Goal: Task Accomplishment & Management: Manage account settings

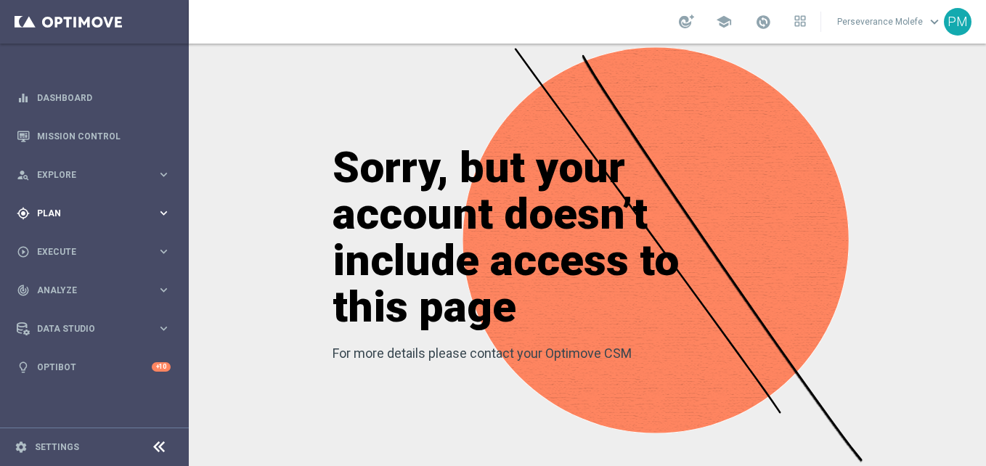
click at [108, 203] on div "gps_fixed Plan keyboard_arrow_right" at bounding box center [93, 213] width 187 height 38
click at [78, 292] on button "Templates keyboard_arrow_right" at bounding box center [105, 287] width 134 height 12
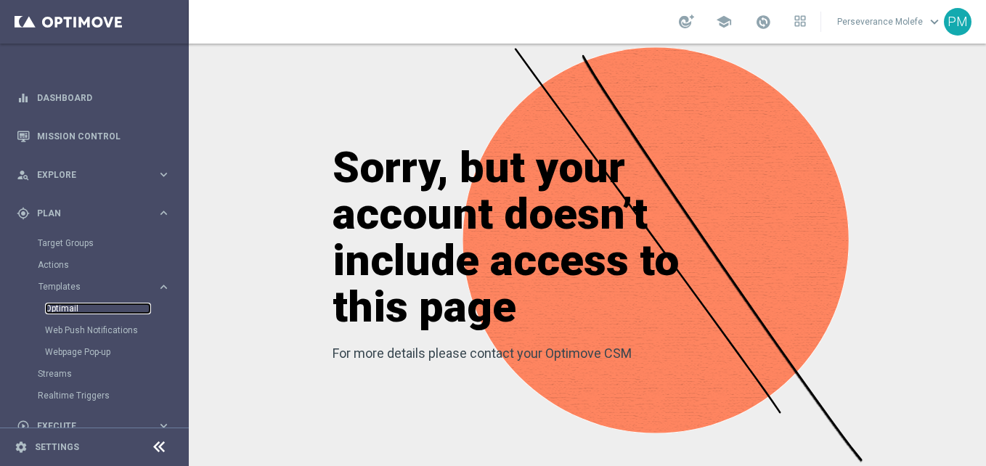
click at [80, 310] on link "Optimail" at bounding box center [98, 309] width 106 height 12
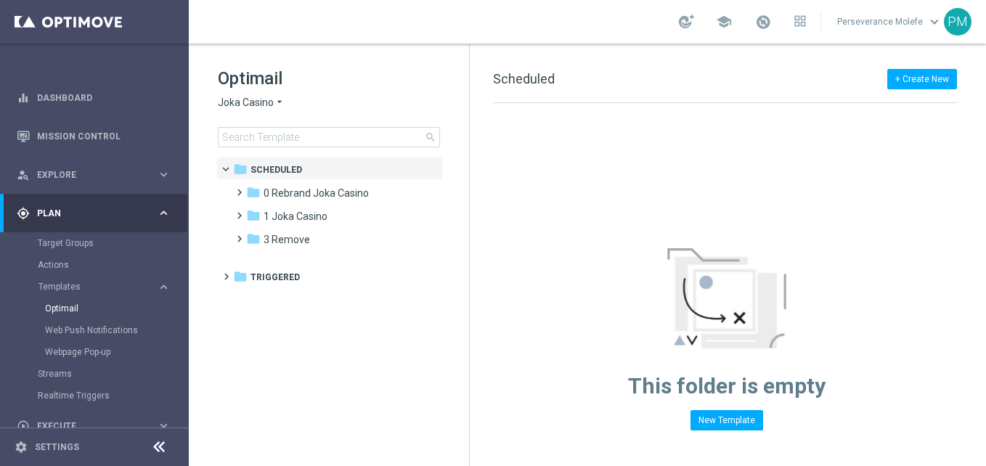
click at [276, 99] on icon "arrow_drop_down" at bounding box center [280, 103] width 12 height 14
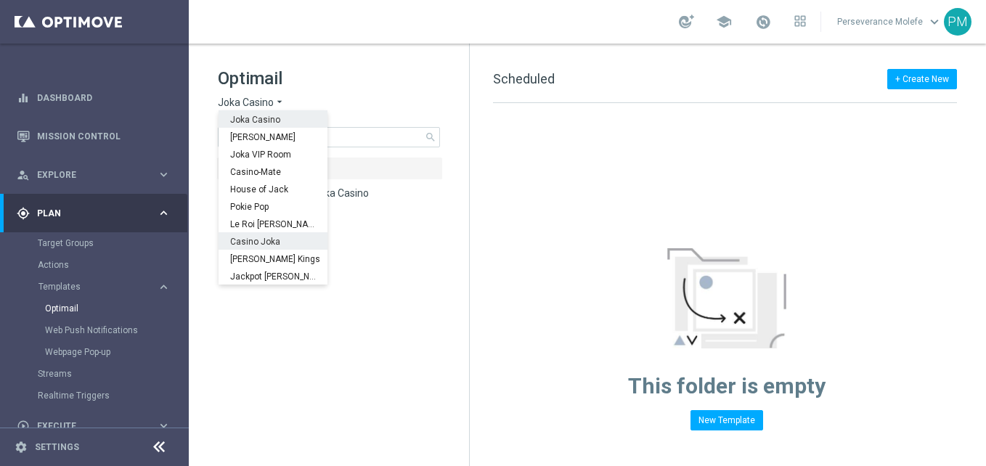
click at [264, 232] on div "Casino Joka" at bounding box center [273, 240] width 109 height 17
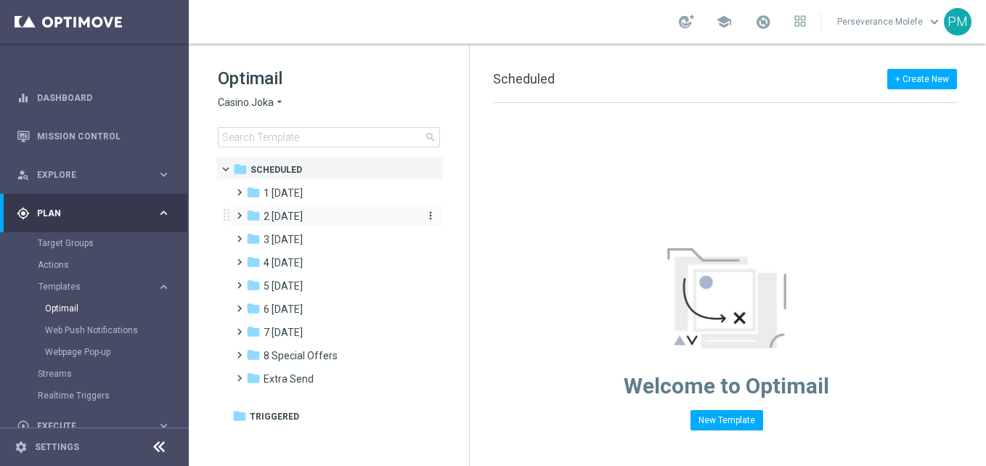
click at [330, 216] on div "folder 2 Wednesday" at bounding box center [329, 216] width 167 height 17
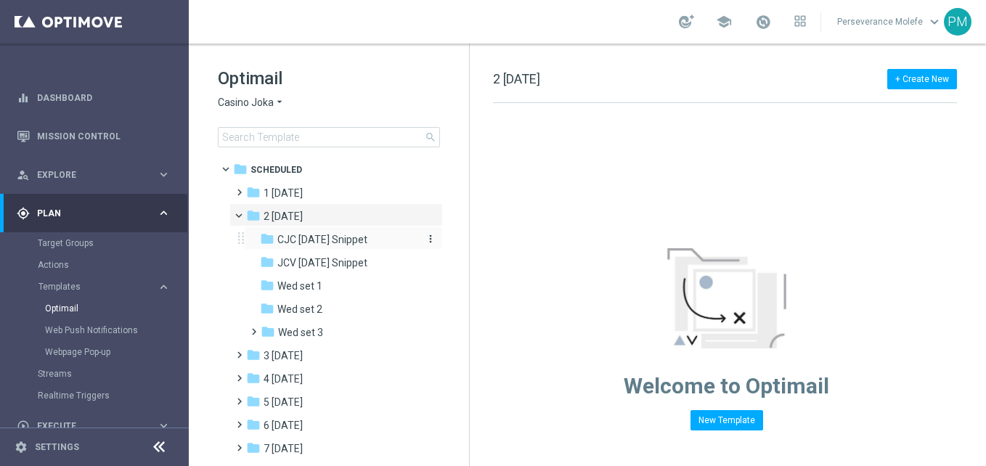
click at [331, 244] on span "CJC Wednesday Snippet" at bounding box center [322, 239] width 90 height 13
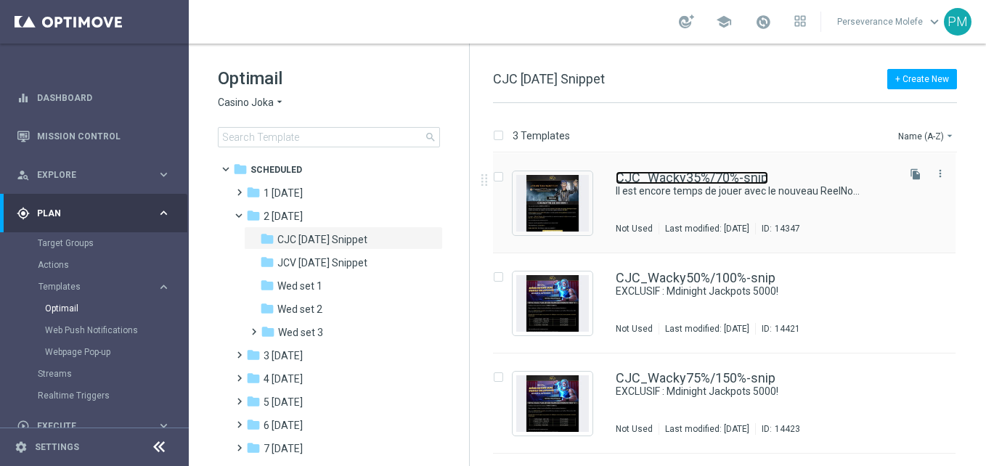
click at [653, 176] on link "CJC_Wacky35%/70%-snip" at bounding box center [692, 177] width 152 height 13
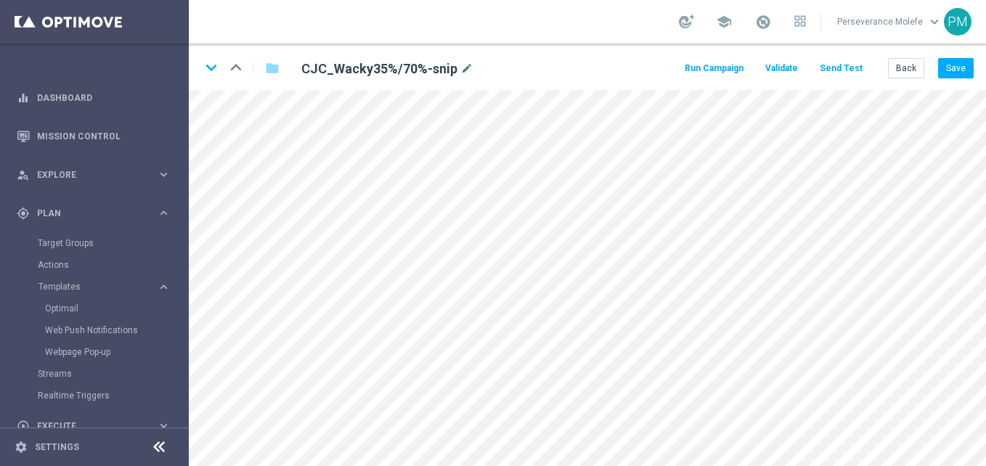
click at [160, 449] on icon at bounding box center [158, 446] width 17 height 17
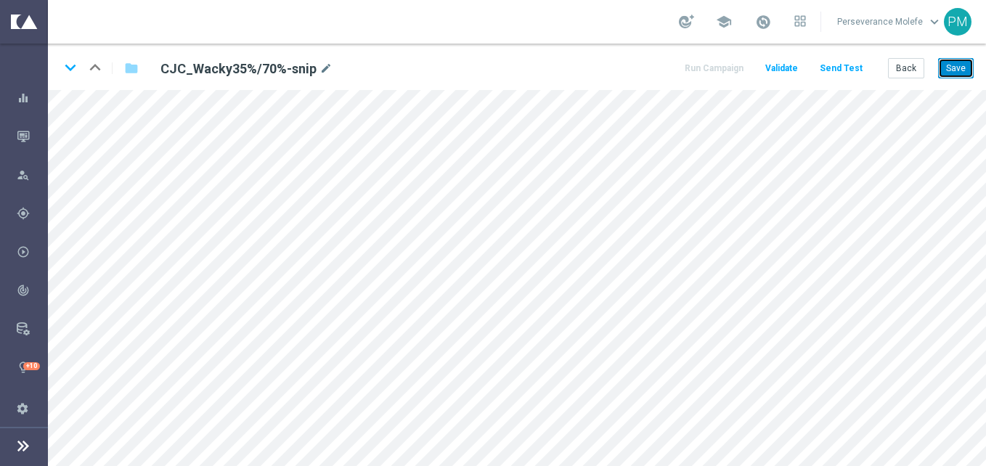
click at [967, 65] on button "Save" at bounding box center [956, 68] width 36 height 20
click at [903, 78] on button "Back" at bounding box center [906, 68] width 36 height 20
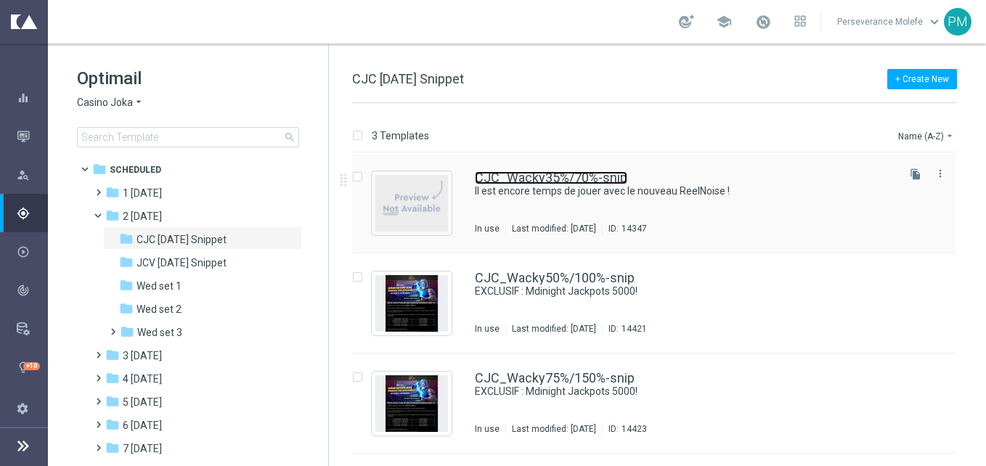
click at [503, 179] on link "CJC_Wacky35%/70%-snip" at bounding box center [551, 177] width 152 height 13
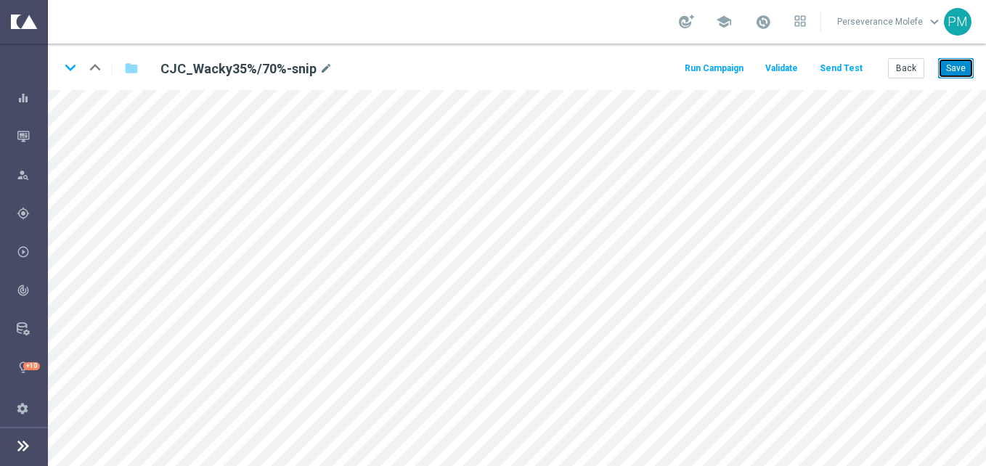
click at [960, 75] on button "Save" at bounding box center [956, 68] width 36 height 20
click at [963, 75] on button "Save" at bounding box center [956, 68] width 36 height 20
click at [73, 75] on icon "keyboard_arrow_down" at bounding box center [71, 68] width 22 height 22
click at [950, 68] on button "Save" at bounding box center [956, 68] width 36 height 20
click at [70, 70] on icon "keyboard_arrow_down" at bounding box center [71, 68] width 22 height 22
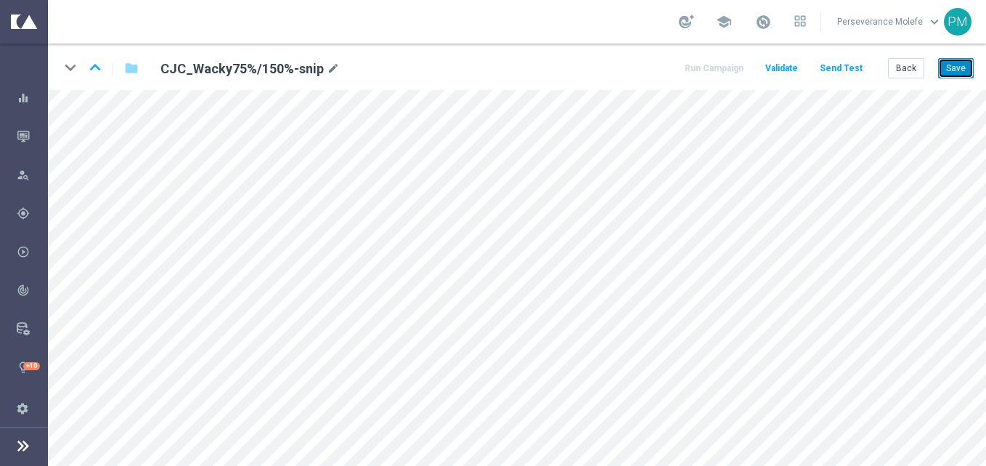
click at [953, 65] on button "Save" at bounding box center [956, 68] width 36 height 20
click at [950, 62] on button "Save" at bounding box center [956, 68] width 36 height 20
click at [915, 73] on button "Back" at bounding box center [906, 68] width 36 height 20
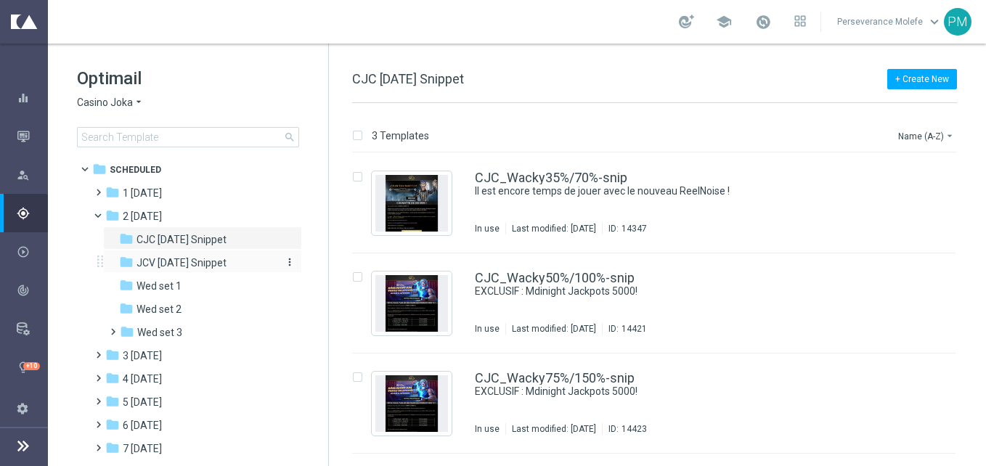
click at [172, 266] on span "JCV Wednesday Snippet" at bounding box center [181, 262] width 90 height 13
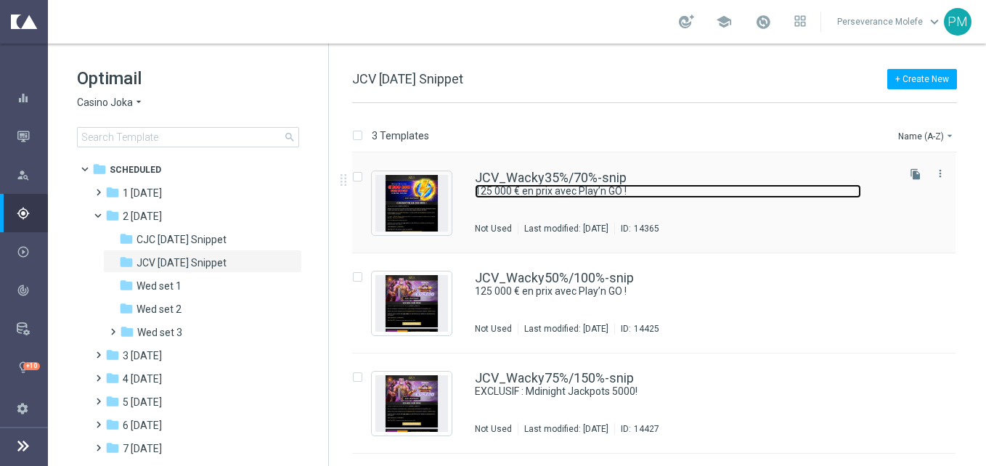
click at [513, 184] on link "125 000 € en prix avec Play’n GO !" at bounding box center [668, 191] width 386 height 14
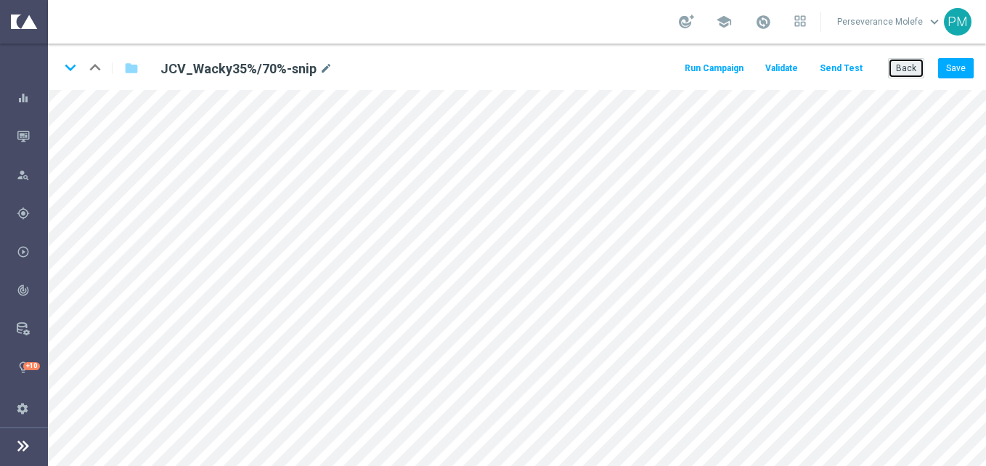
click at [909, 78] on button "Back" at bounding box center [906, 68] width 36 height 20
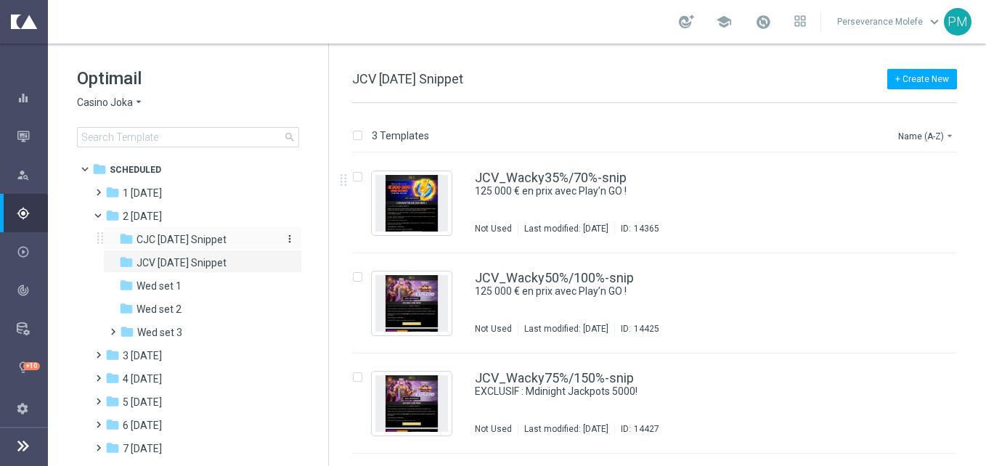
click at [226, 241] on span "CJC Wednesday Snippet" at bounding box center [181, 239] width 90 height 13
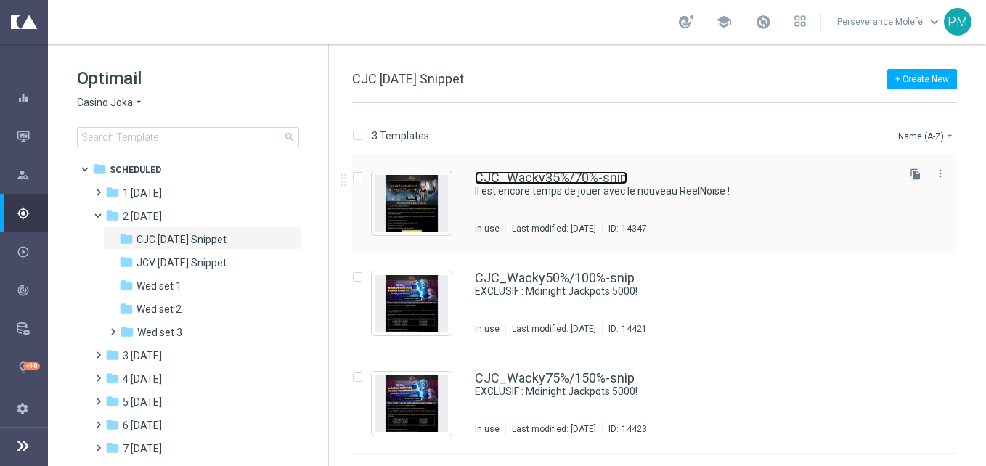
click at [550, 174] on link "CJC_Wacky35%/70%-snip" at bounding box center [551, 177] width 152 height 13
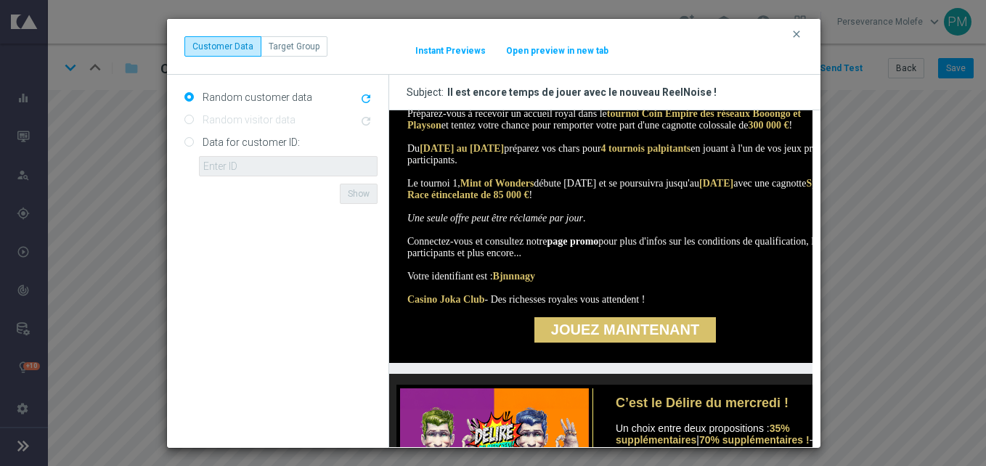
scroll to position [290, 0]
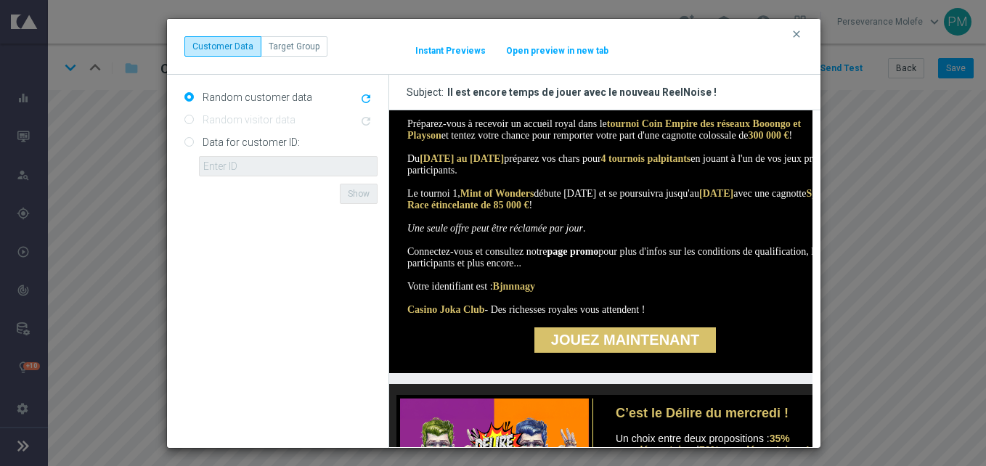
click at [536, 54] on button "Open preview in new tab" at bounding box center [557, 51] width 104 height 12
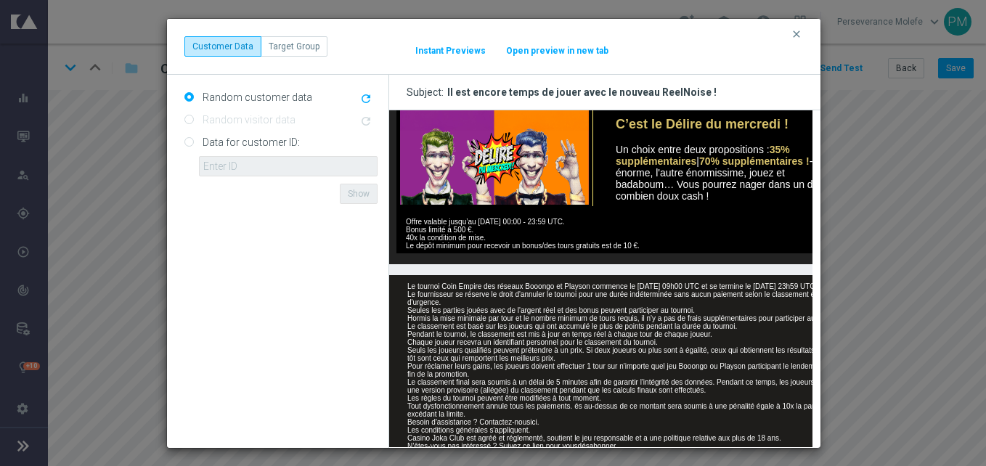
scroll to position [581, 0]
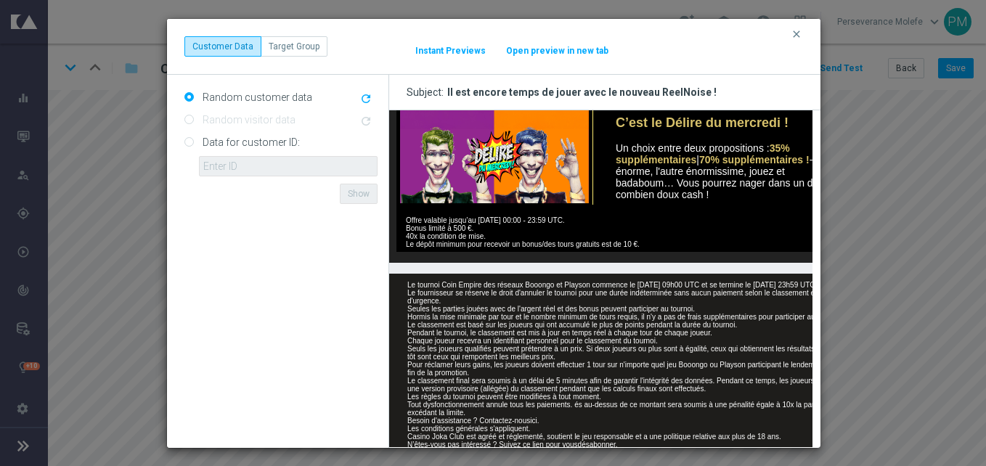
click at [797, 36] on icon "clear" at bounding box center [797, 34] width 12 height 12
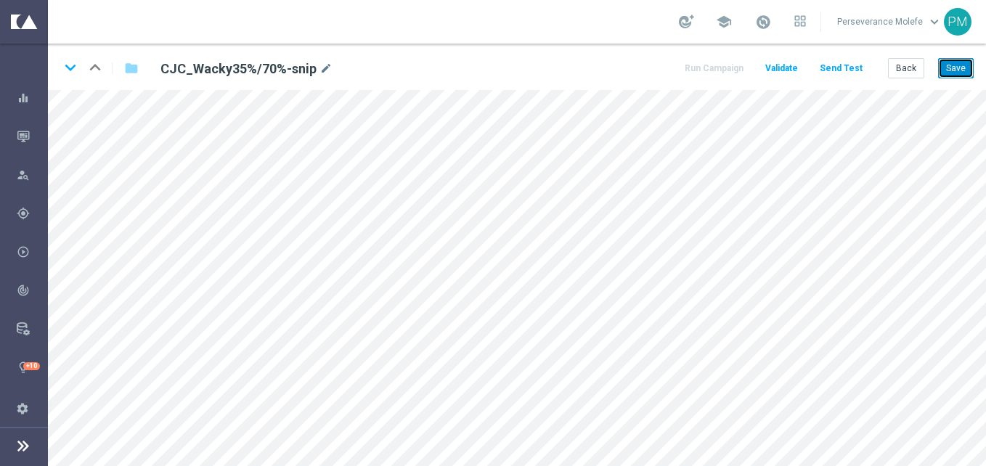
click at [951, 73] on button "Save" at bounding box center [956, 68] width 36 height 20
click at [957, 70] on button "Save" at bounding box center [956, 68] width 36 height 20
click at [912, 65] on button "Back" at bounding box center [906, 68] width 36 height 20
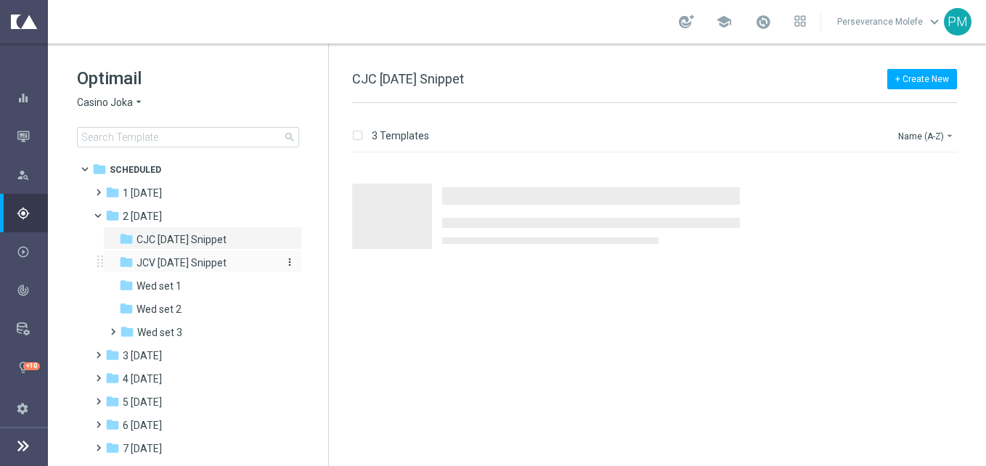
click at [228, 270] on div "folder JCV Wednesday Snippet" at bounding box center [196, 263] width 155 height 17
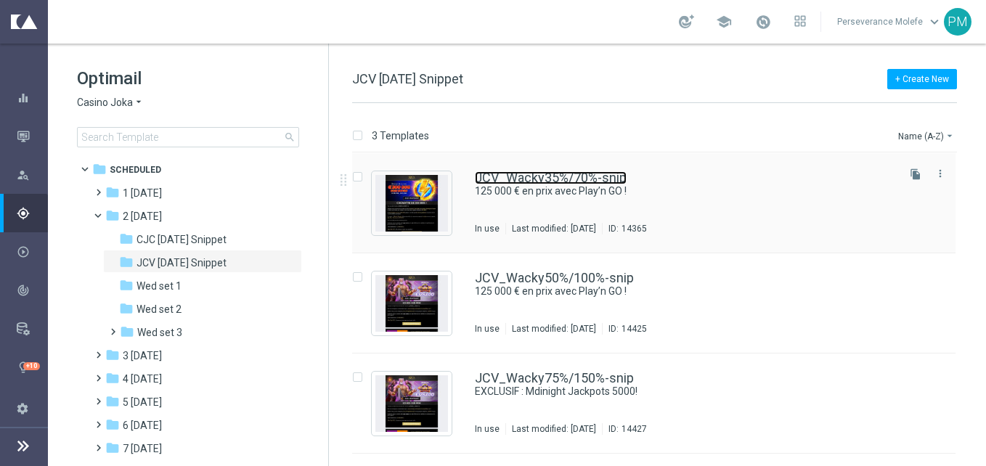
click at [526, 176] on link "JCV_Wacky35%/70%-snip" at bounding box center [551, 177] width 152 height 13
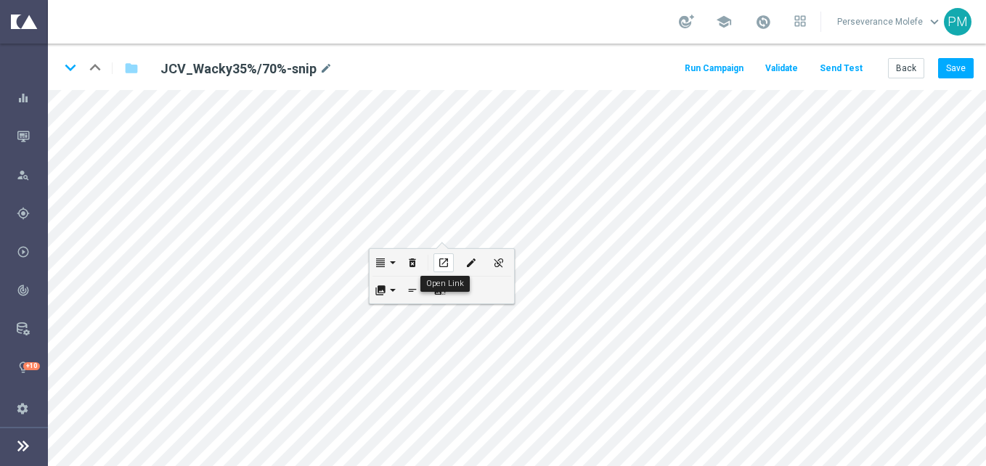
click at [445, 259] on icon "open_in_new" at bounding box center [443, 263] width 11 height 12
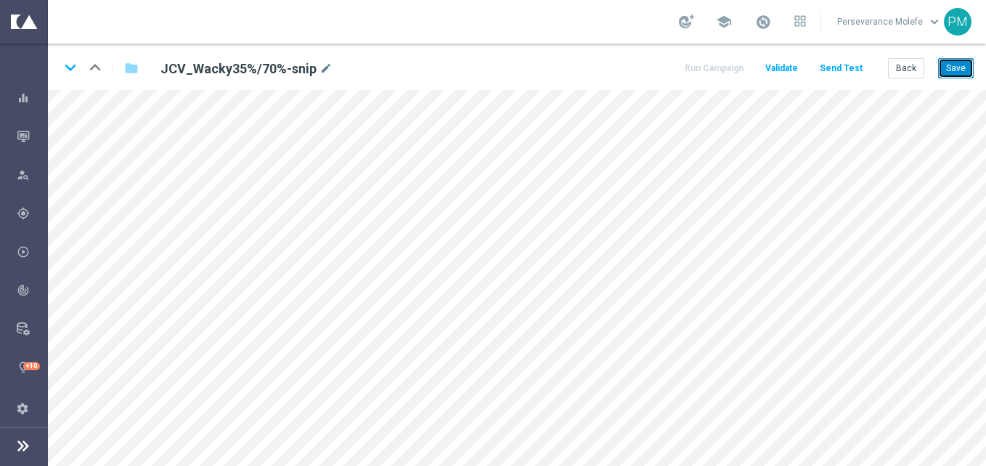
click at [955, 73] on button "Save" at bounding box center [956, 68] width 36 height 20
click at [908, 58] on button "Back" at bounding box center [906, 68] width 36 height 20
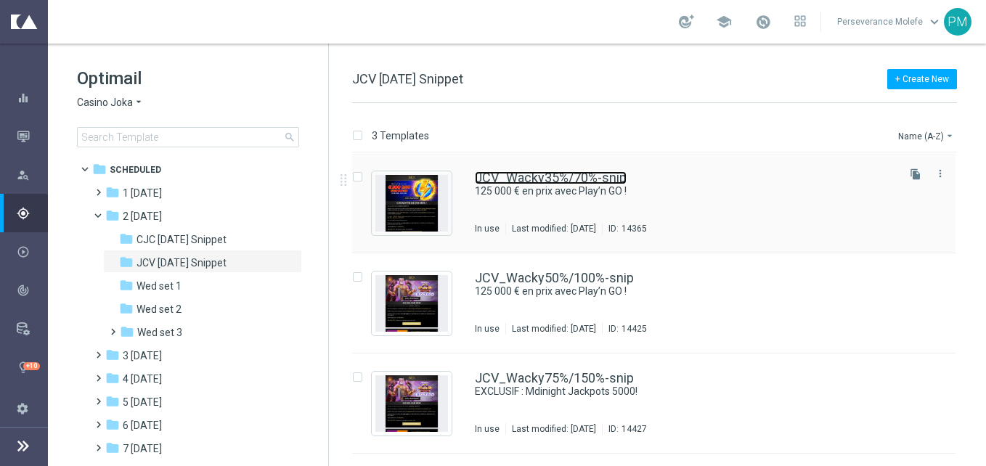
click at [521, 177] on link "JCV_Wacky35%/70%-snip" at bounding box center [551, 177] width 152 height 13
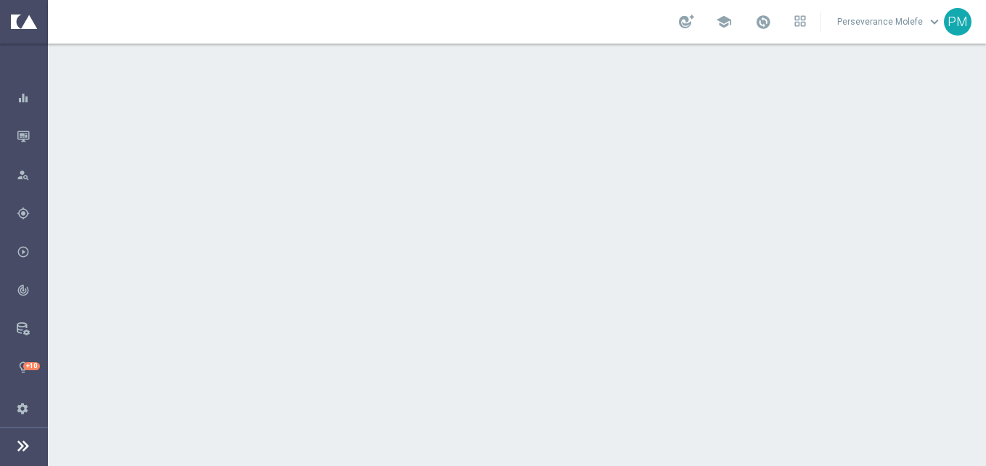
drag, startPoint x: 521, startPoint y: 177, endPoint x: 717, endPoint y: 178, distance: 196.0
click at [717, 178] on div at bounding box center [517, 255] width 938 height 423
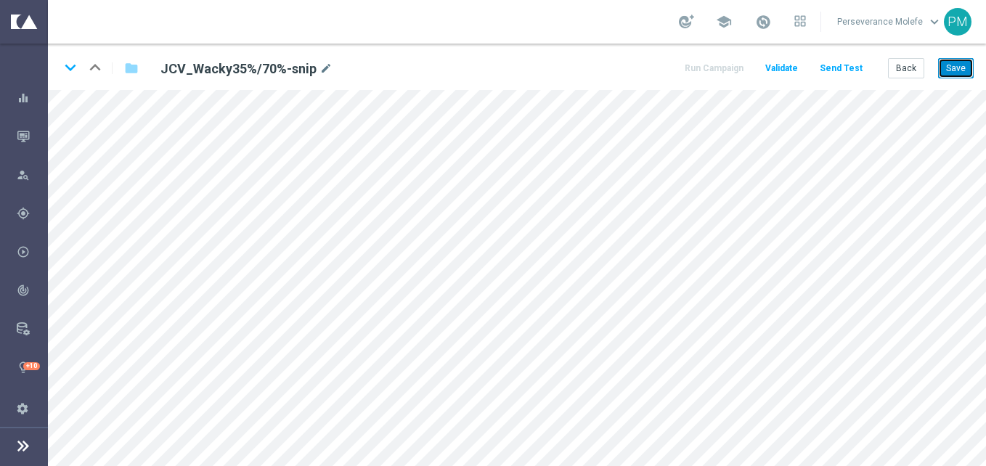
click at [944, 68] on button "Save" at bounding box center [956, 68] width 36 height 20
click at [903, 63] on button "Back" at bounding box center [906, 68] width 36 height 20
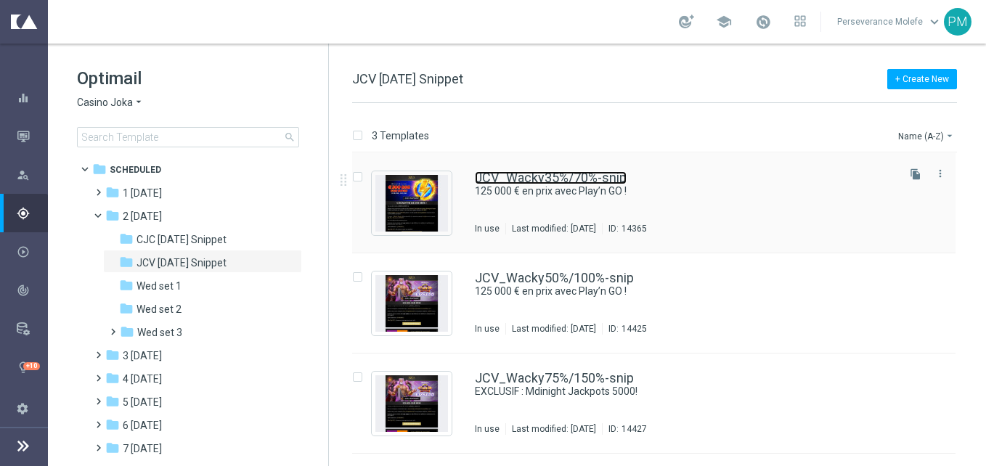
click at [506, 179] on link "JCV_Wacky35%/70%-snip" at bounding box center [551, 177] width 152 height 13
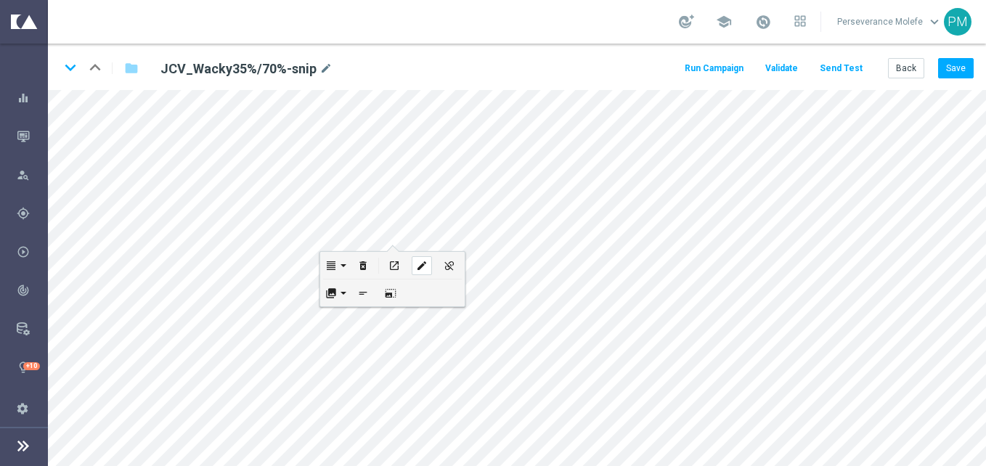
click at [419, 266] on icon "edit" at bounding box center [421, 266] width 11 height 12
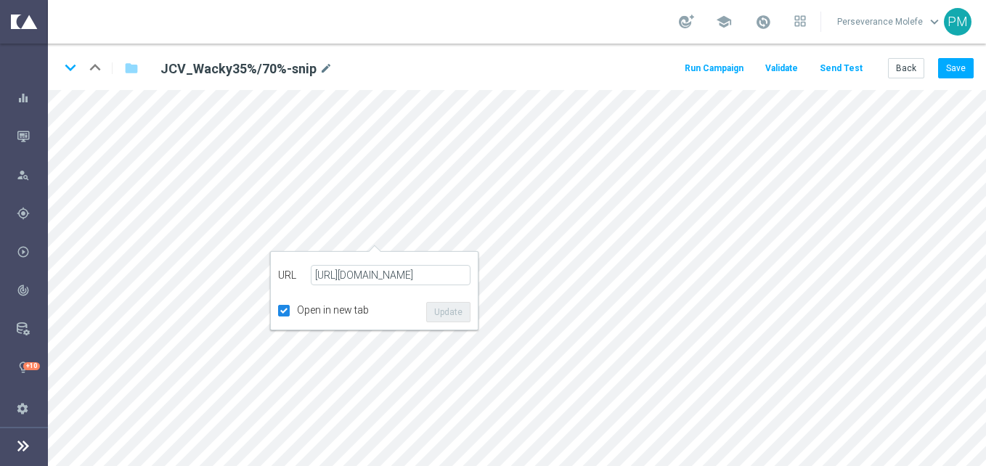
scroll to position [0, 9]
click at [462, 314] on button "Update" at bounding box center [448, 312] width 44 height 20
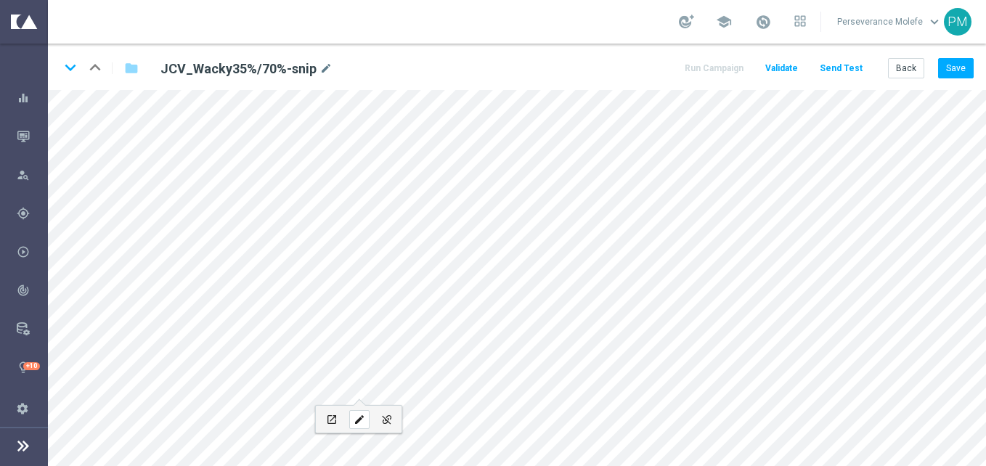
click at [354, 412] on div "edit" at bounding box center [359, 419] width 20 height 19
type input "https://www.casinojokaclub.info/fr/promotions"
type input "page promo"
checkbox input "false"
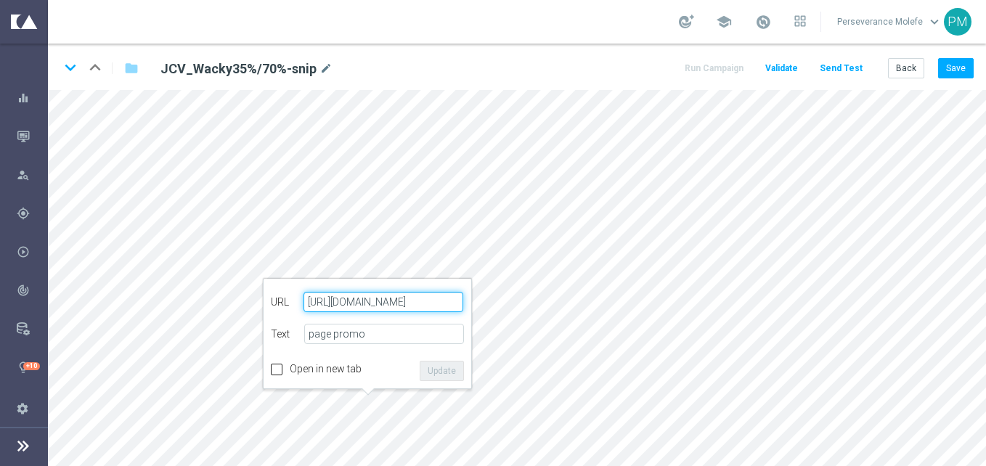
paste input "jokaclubvip.net/fr/login"
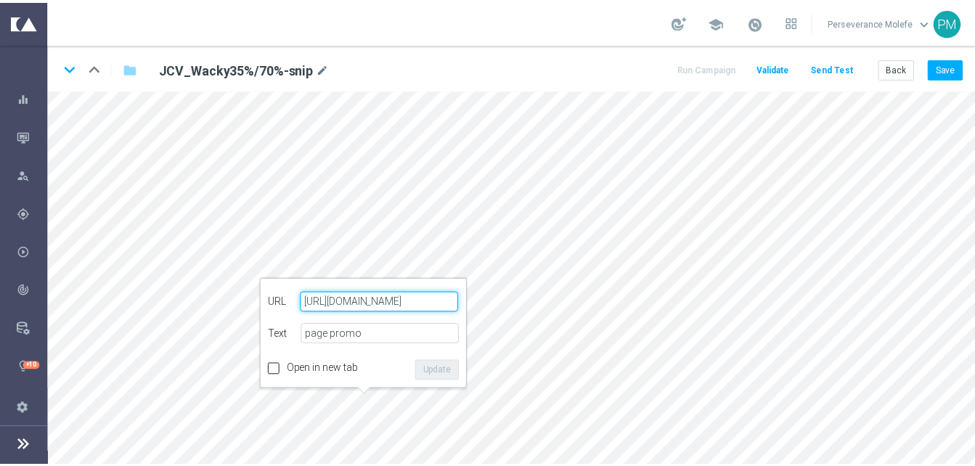
scroll to position [0, 8]
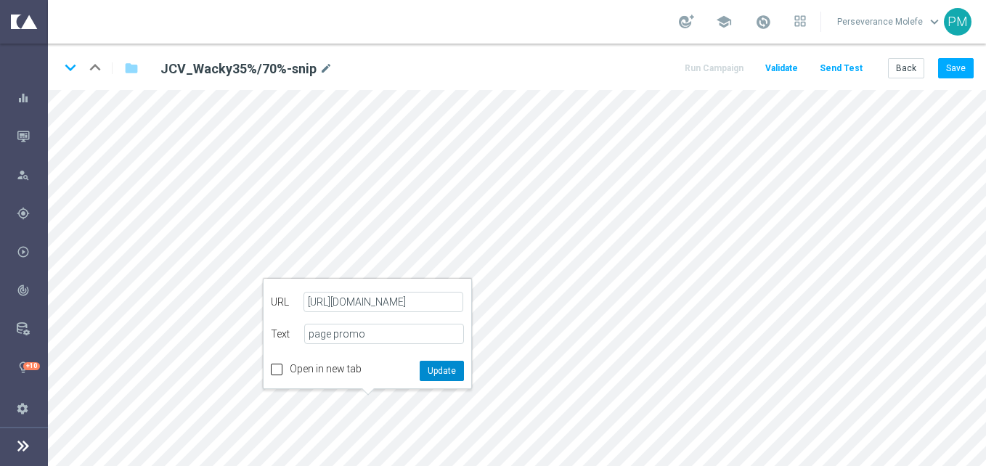
click at [444, 367] on button "Update" at bounding box center [442, 371] width 44 height 20
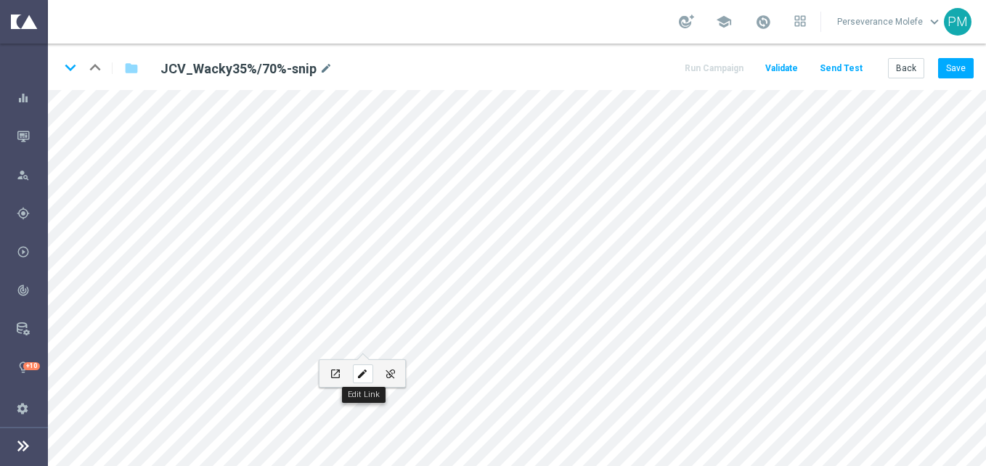
click at [357, 372] on icon "edit" at bounding box center [361, 374] width 11 height 12
type input "https://www.casinojokaclub.net/fr"
type input "JOUEZ MAINTENANT"
checkbox input "true"
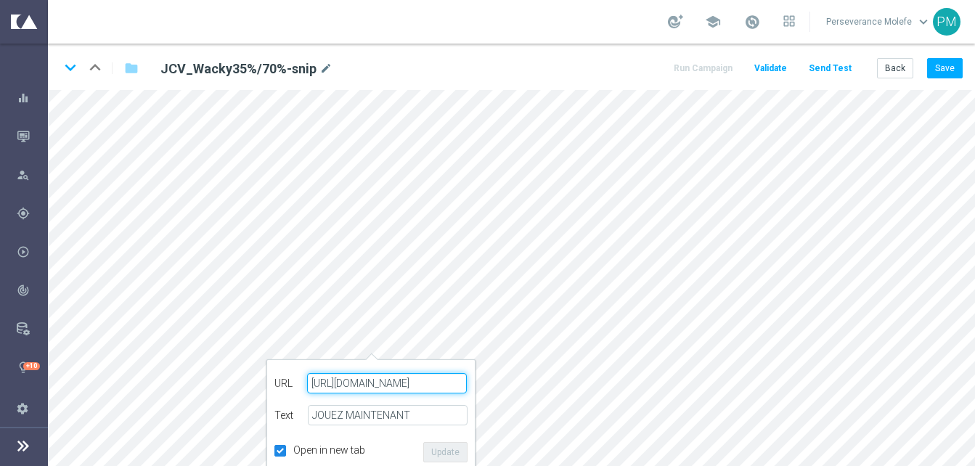
paste input "jokaclubvip.net/fr/login"
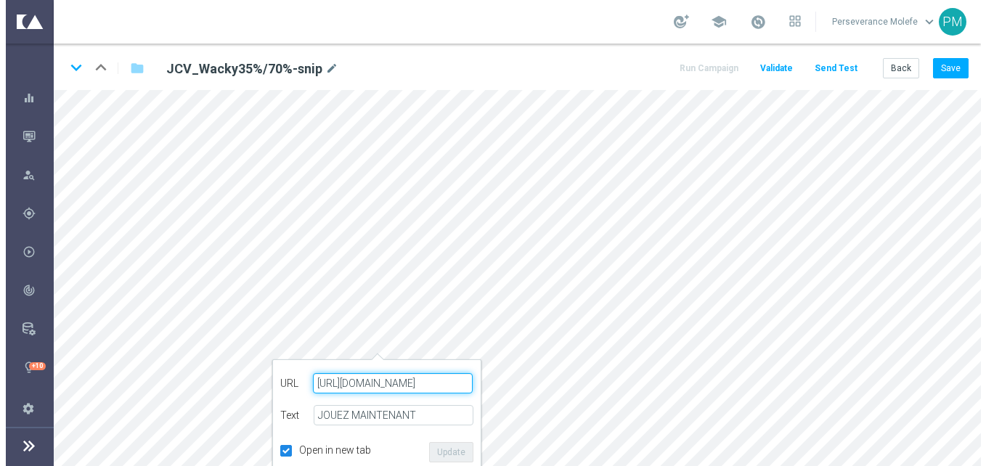
scroll to position [0, 9]
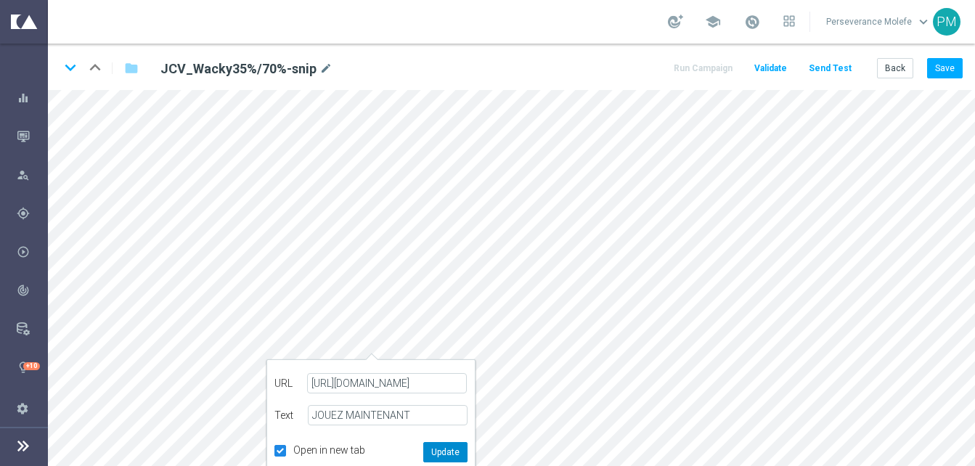
click at [458, 457] on button "Update" at bounding box center [445, 452] width 44 height 20
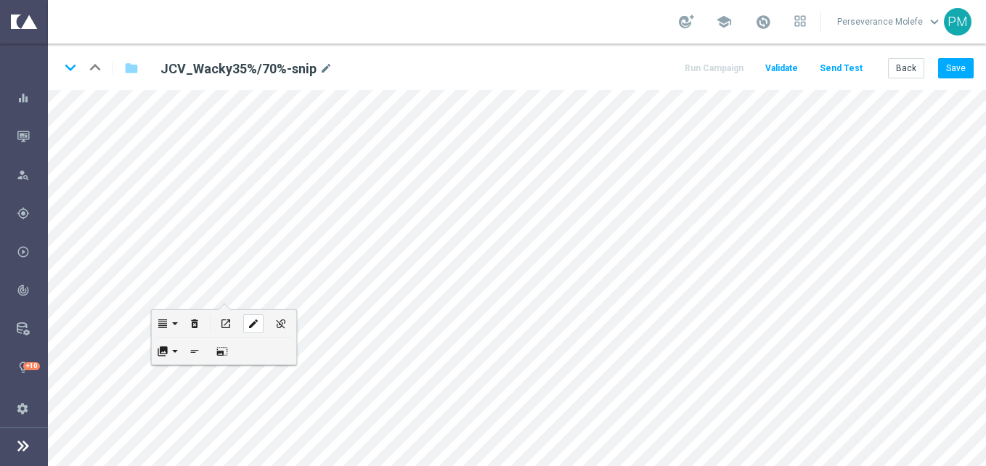
click at [252, 325] on icon "edit" at bounding box center [253, 324] width 11 height 12
type input "https://www.casinojokaclub.net/fr"
checkbox input "true"
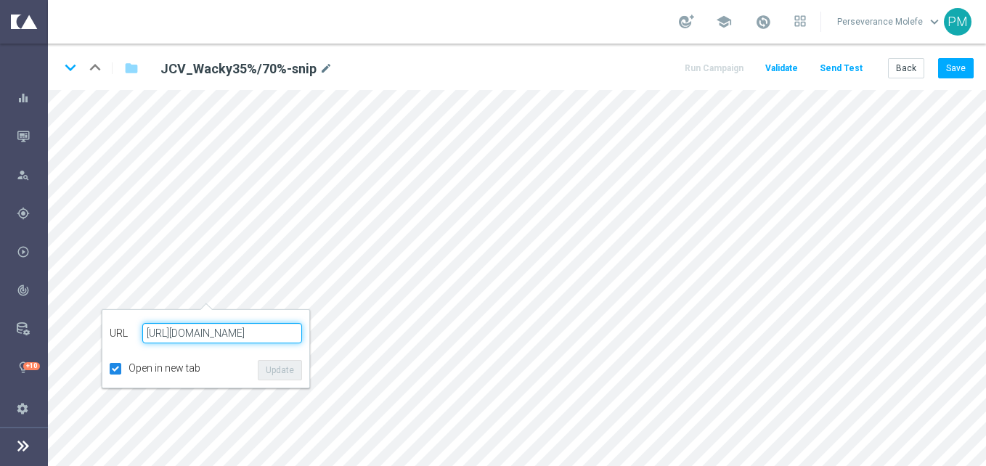
paste input "jokaclubvip.net/fr/login"
type input "https://www.jokaclubvip.net/fr/login"
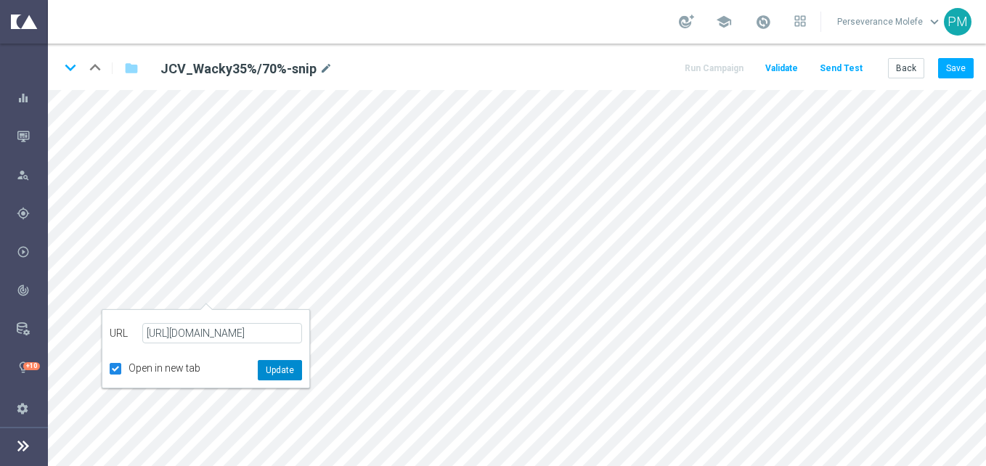
click at [288, 362] on button "Update" at bounding box center [280, 370] width 44 height 20
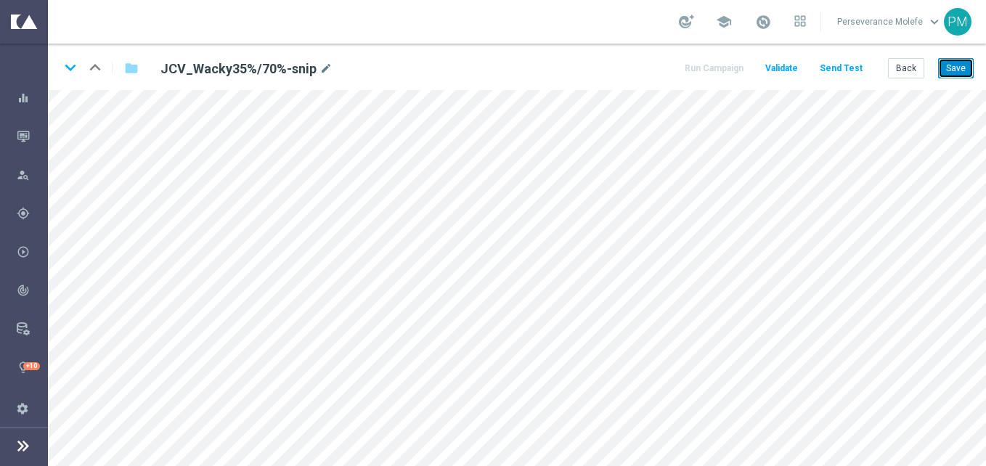
click at [955, 62] on button "Save" at bounding box center [956, 68] width 36 height 20
click at [959, 67] on button "Save" at bounding box center [956, 68] width 36 height 20
click at [919, 65] on button "Back" at bounding box center [906, 68] width 36 height 20
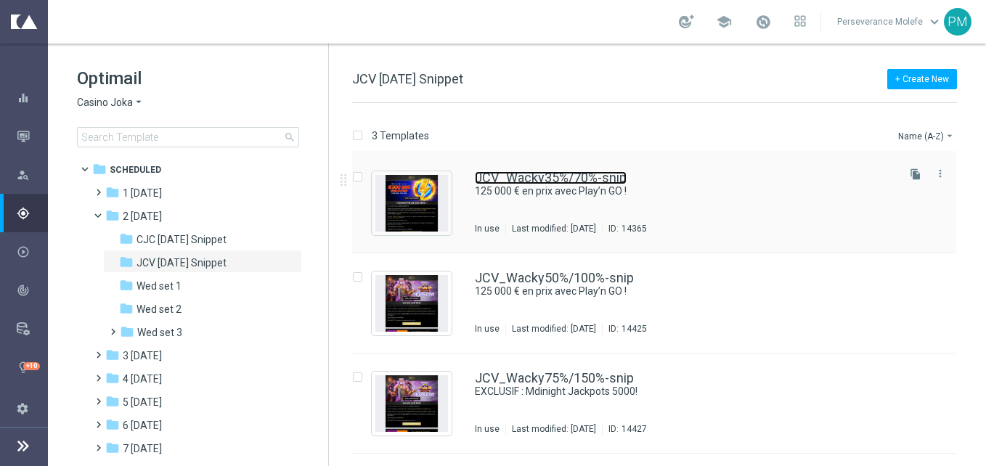
click at [488, 181] on link "JCV_Wacky35%/70%-snip" at bounding box center [551, 177] width 152 height 13
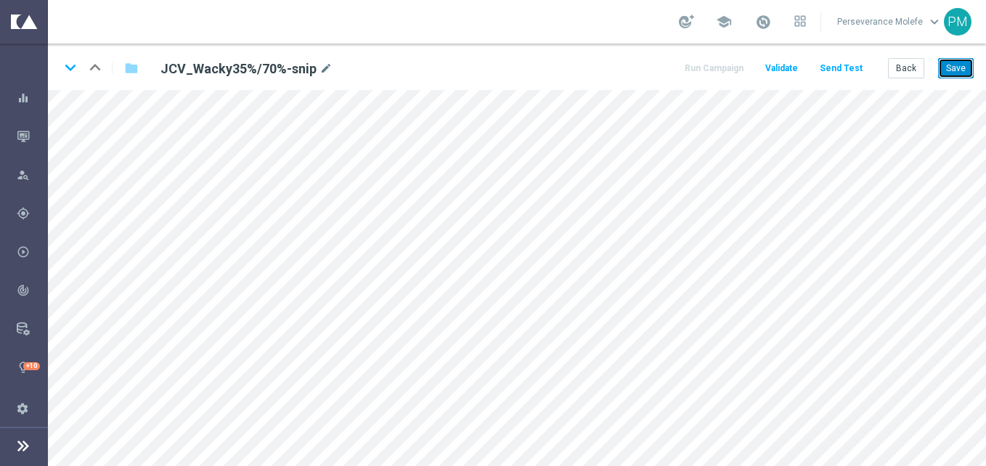
click at [960, 70] on button "Save" at bounding box center [956, 68] width 36 height 20
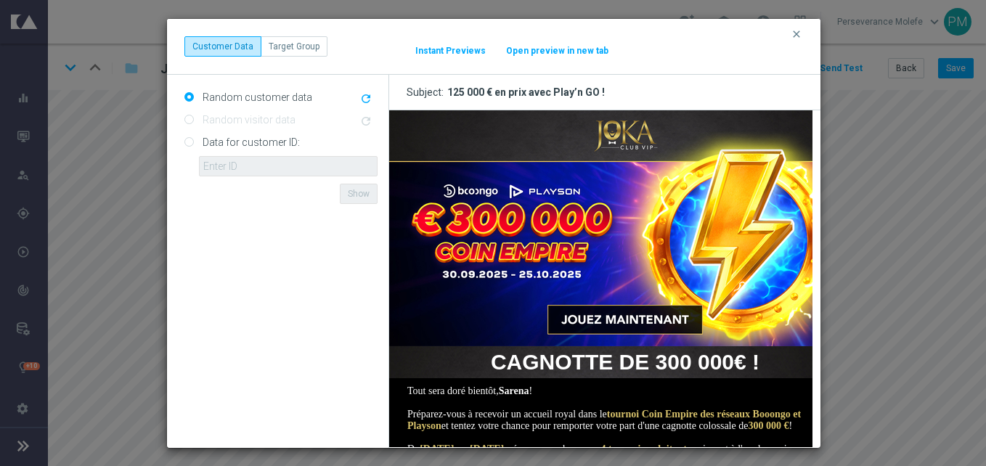
click at [550, 50] on button "Open preview in new tab" at bounding box center [557, 51] width 104 height 12
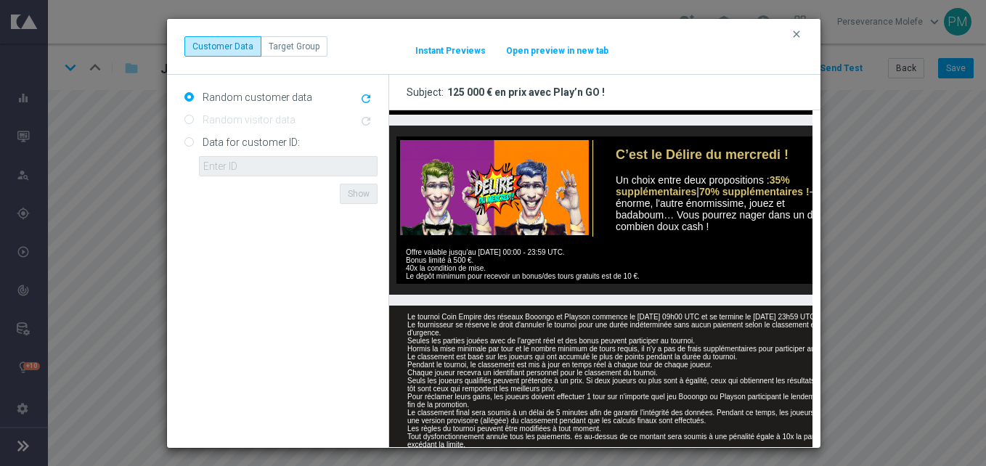
scroll to position [646, 0]
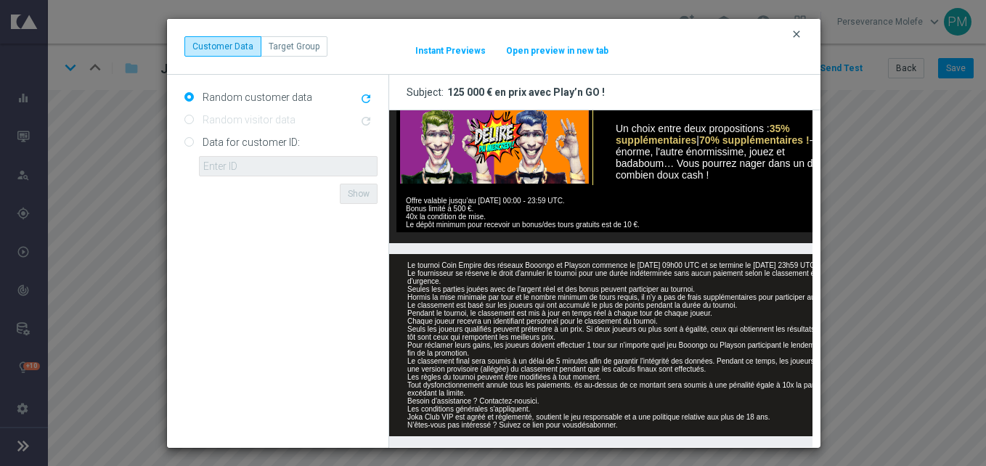
click at [796, 33] on icon "clear" at bounding box center [797, 34] width 12 height 12
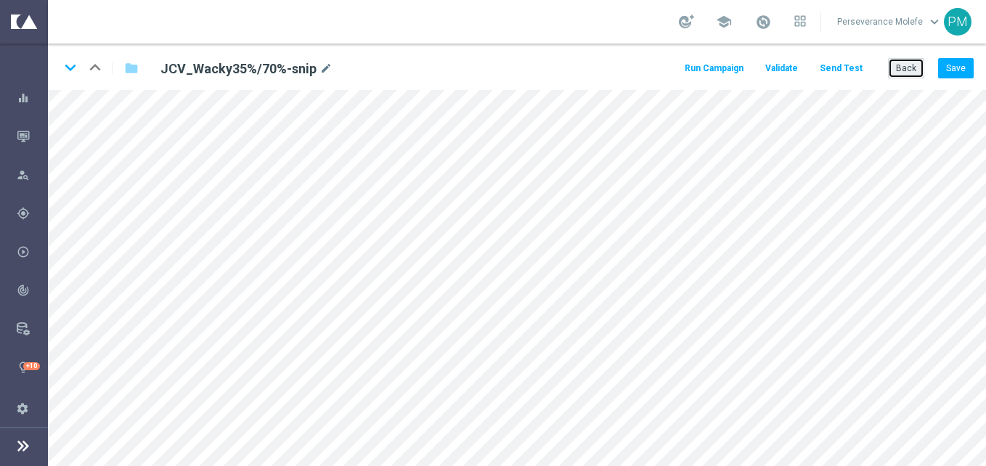
click at [909, 68] on button "Back" at bounding box center [906, 68] width 36 height 20
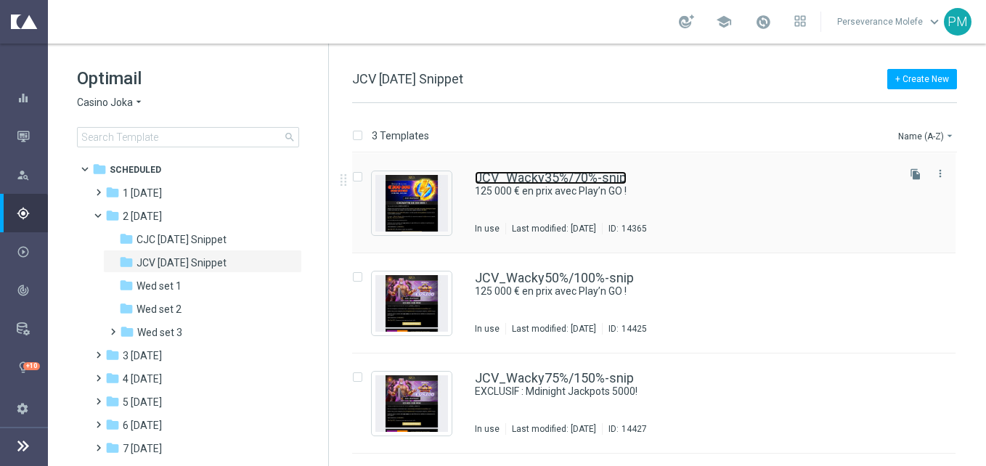
click at [501, 184] on link "JCV_Wacky35%/70%-snip" at bounding box center [551, 177] width 152 height 13
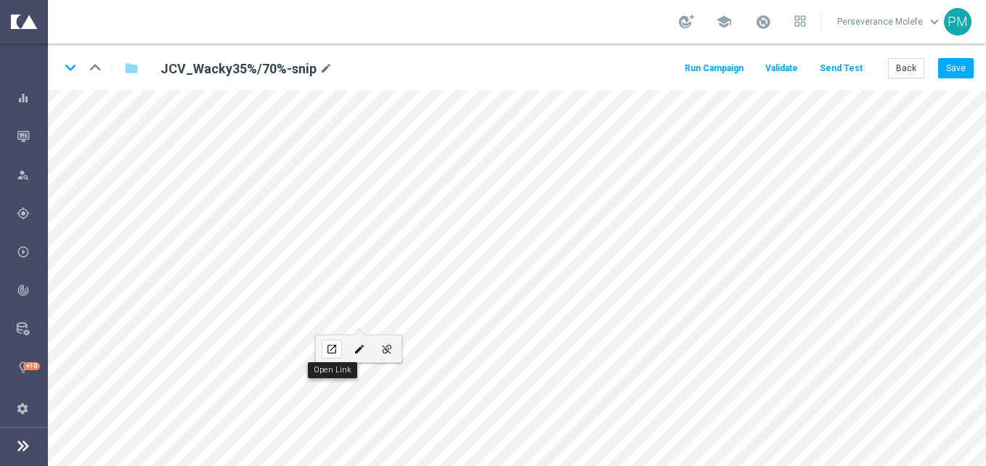
click at [340, 343] on div "open_in_new" at bounding box center [332, 349] width 20 height 19
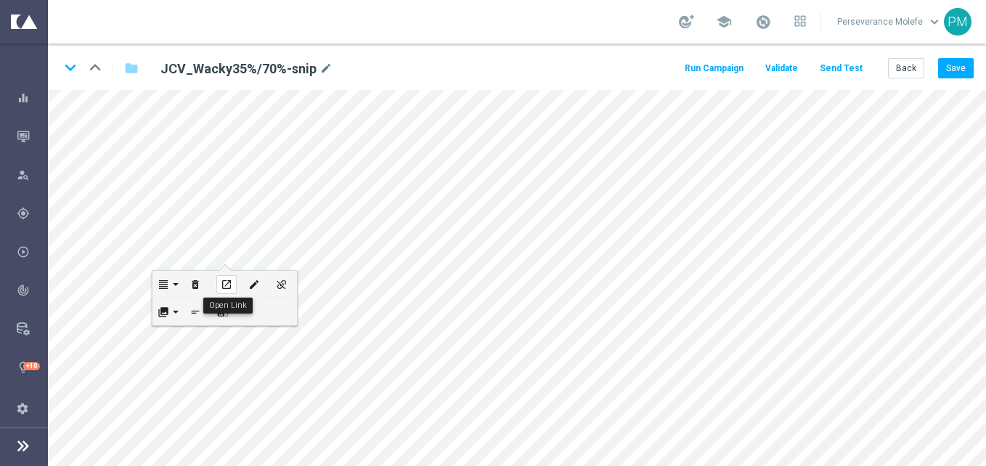
click at [231, 277] on div "open_in_new" at bounding box center [226, 284] width 20 height 19
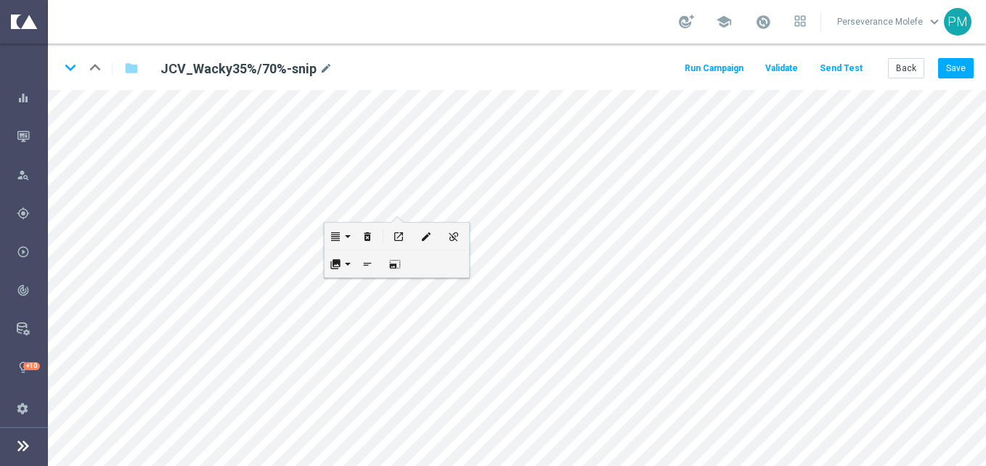
click at [396, 226] on button "open_in_new" at bounding box center [399, 236] width 28 height 27
click at [909, 70] on button "Back" at bounding box center [906, 68] width 36 height 20
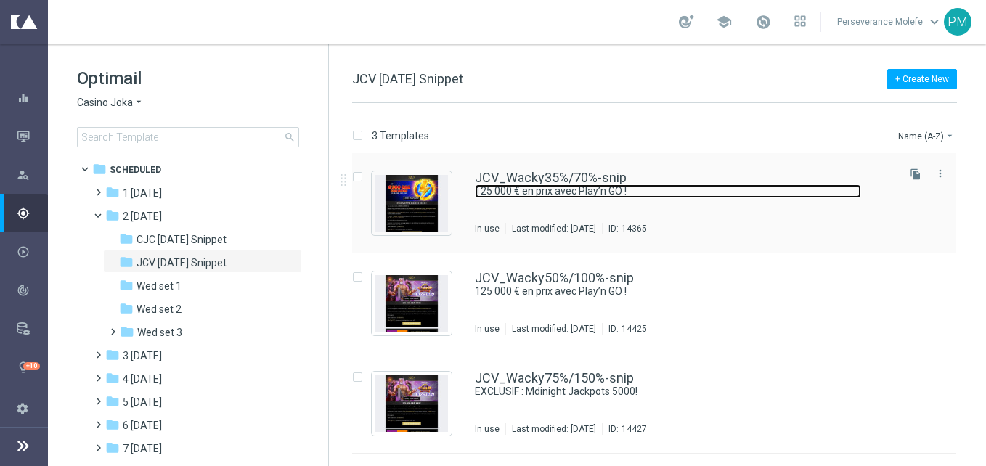
click at [542, 192] on link "125 000 € en prix avec Play’n GO !" at bounding box center [668, 191] width 386 height 14
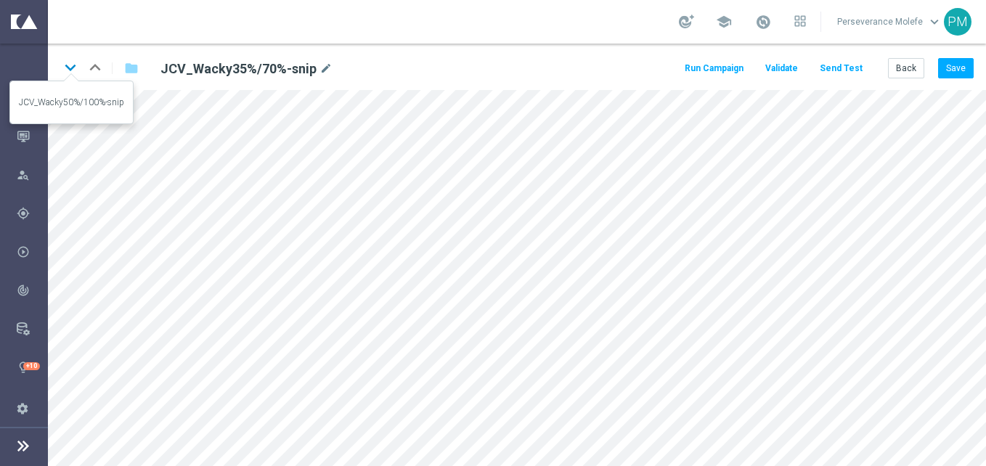
click at [67, 65] on icon "keyboard_arrow_down" at bounding box center [71, 68] width 22 height 22
click at [974, 68] on div "keyboard_arrow_down keyboard_arrow_up folder JCV_Wacky50%/100%-snip mode_edit R…" at bounding box center [517, 67] width 938 height 46
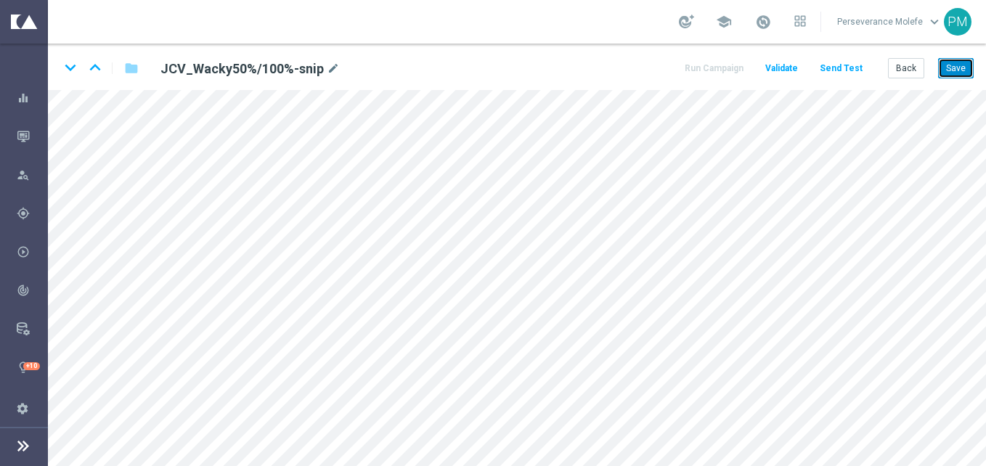
click at [967, 68] on button "Save" at bounding box center [956, 68] width 36 height 20
click at [65, 66] on icon "keyboard_arrow_down" at bounding box center [71, 68] width 22 height 22
click at [963, 60] on button "Save" at bounding box center [956, 68] width 36 height 20
click at [898, 61] on button "Back" at bounding box center [906, 68] width 36 height 20
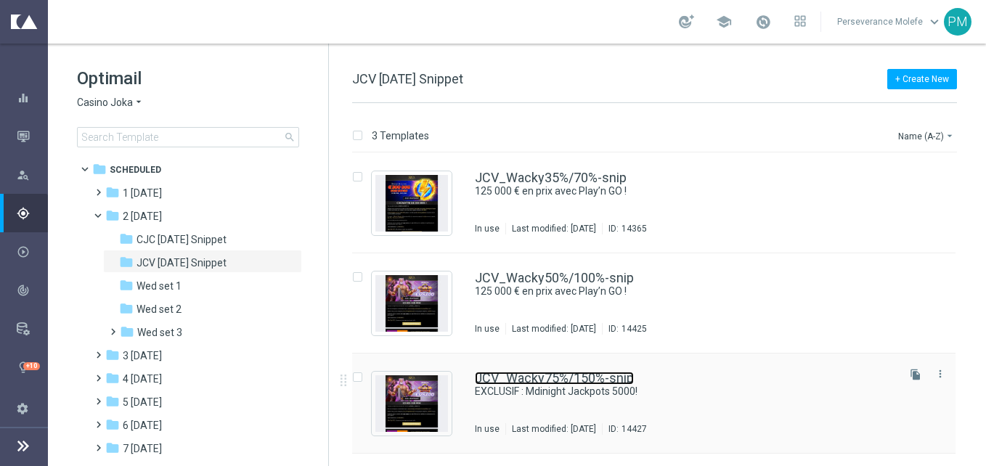
click at [568, 377] on link "JCV_Wacky75%/150%-snip" at bounding box center [554, 378] width 159 height 13
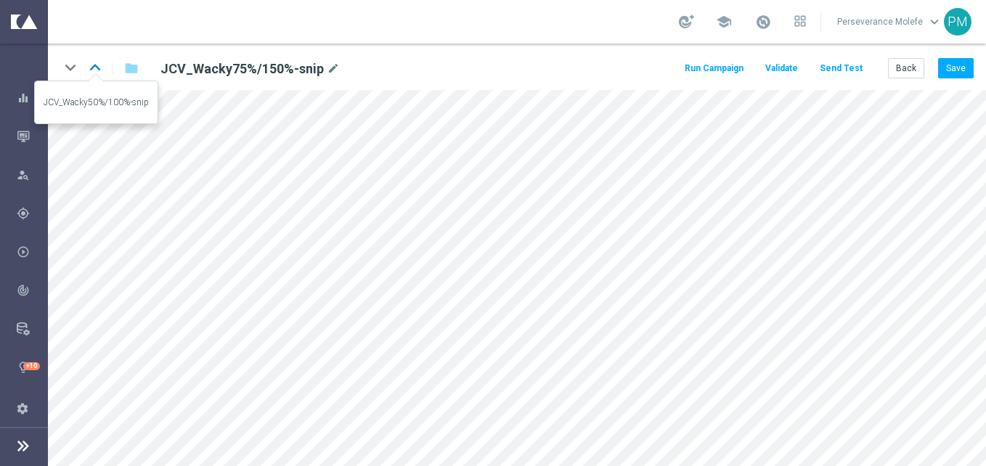
click at [94, 70] on icon "keyboard_arrow_up" at bounding box center [95, 68] width 22 height 22
click at [90, 66] on icon "keyboard_arrow_up" at bounding box center [95, 68] width 22 height 22
click at [907, 68] on button "Back" at bounding box center [906, 68] width 36 height 20
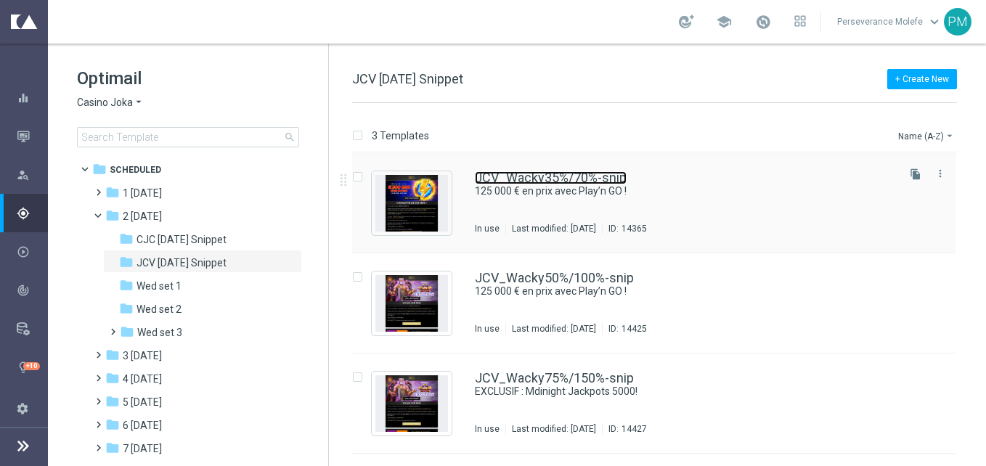
click at [489, 173] on link "JCV_Wacky35%/70%-snip" at bounding box center [551, 177] width 152 height 13
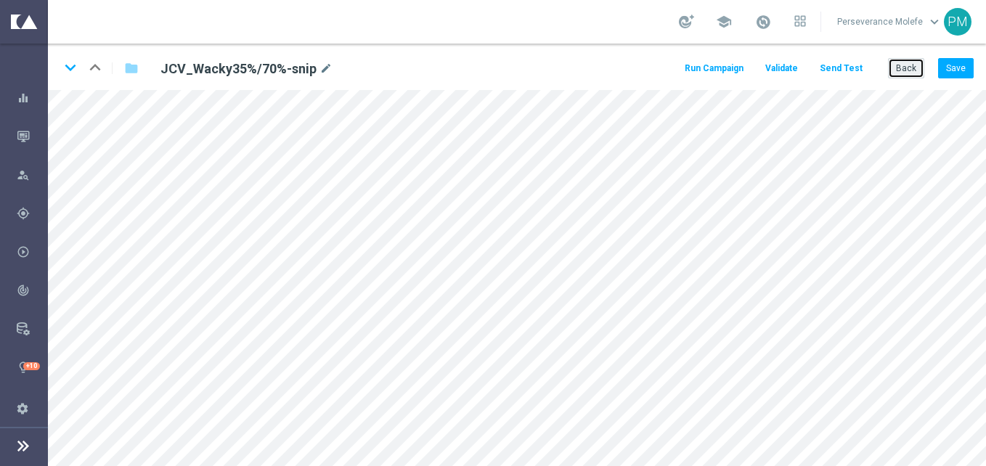
click at [902, 73] on button "Back" at bounding box center [906, 68] width 36 height 20
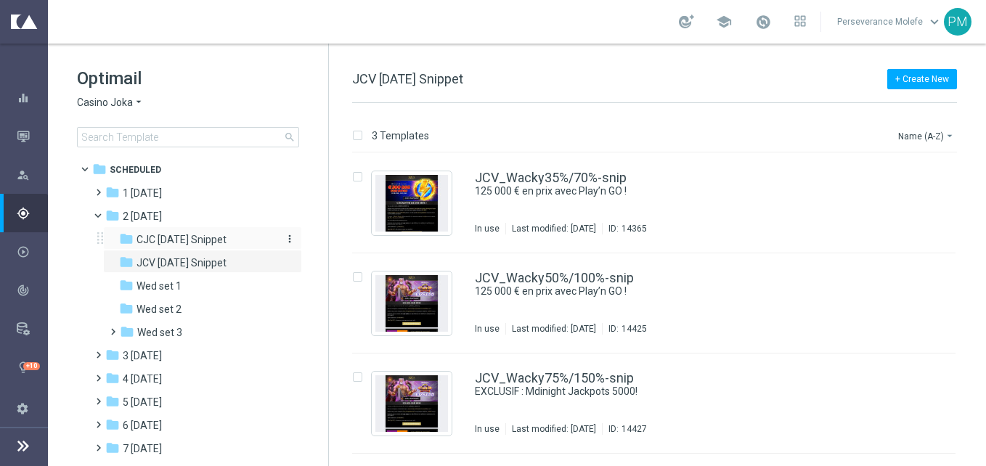
click at [226, 240] on span "CJC Wednesday Snippet" at bounding box center [181, 239] width 90 height 13
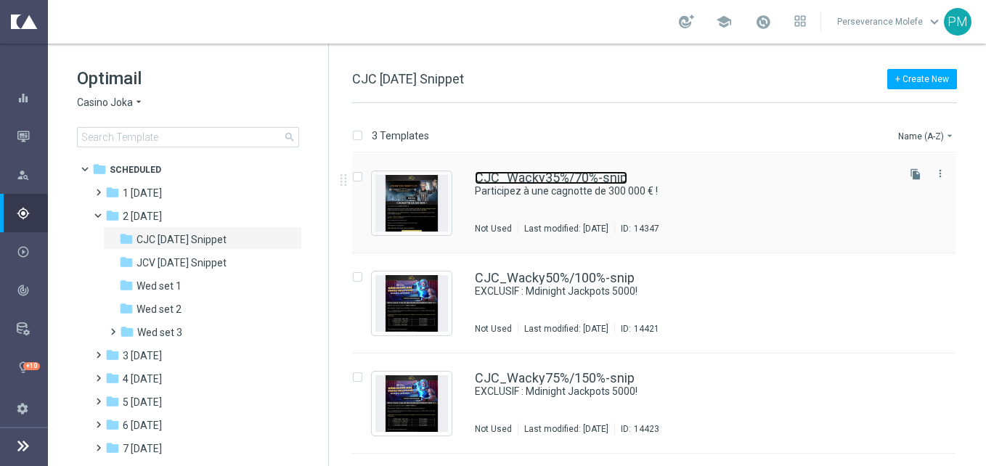
click at [535, 178] on link "CJC_Wacky35%/70%-snip" at bounding box center [551, 177] width 152 height 13
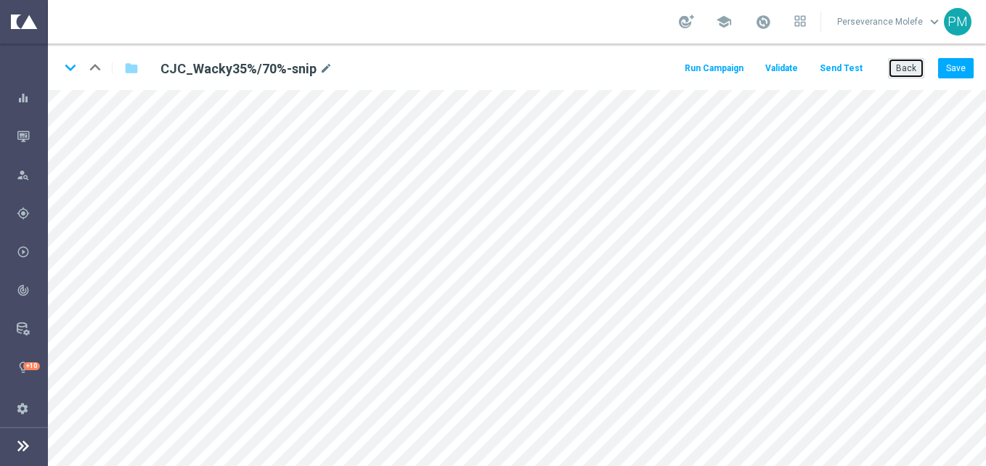
click at [909, 70] on button "Back" at bounding box center [906, 68] width 36 height 20
click at [909, 70] on div "keyboard_arrow_down keyboard_arrow_up folder CJC_Wacky35%/70%-snip mode_edit Ru…" at bounding box center [517, 255] width 938 height 423
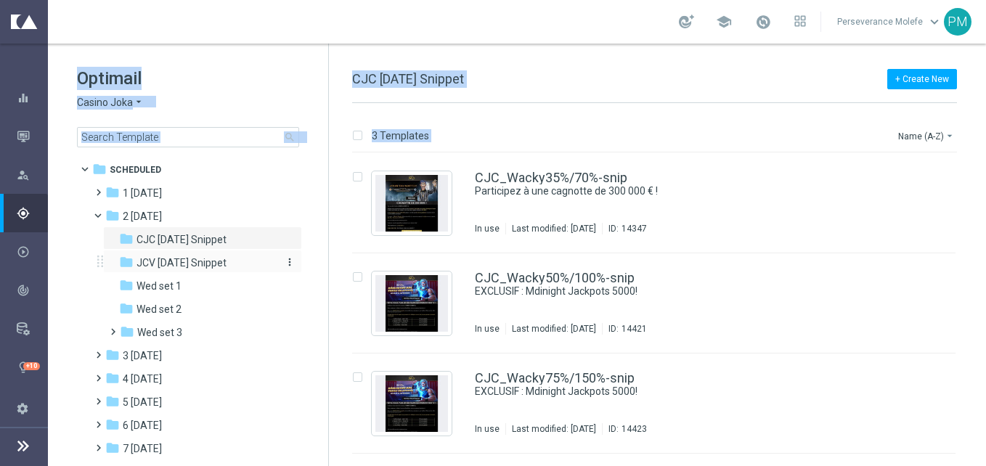
click at [227, 255] on div "folder JCV Wednesday Snippet" at bounding box center [196, 263] width 155 height 17
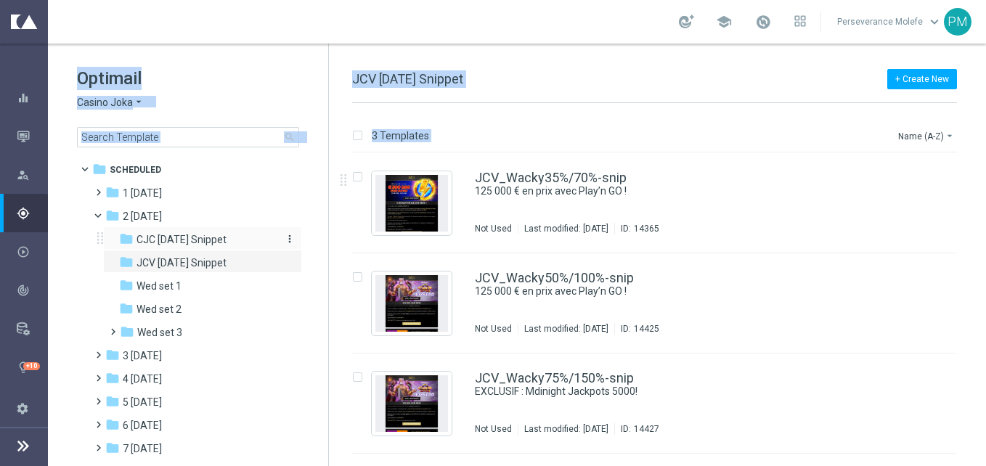
click at [203, 240] on span "CJC Wednesday Snippet" at bounding box center [181, 239] width 90 height 13
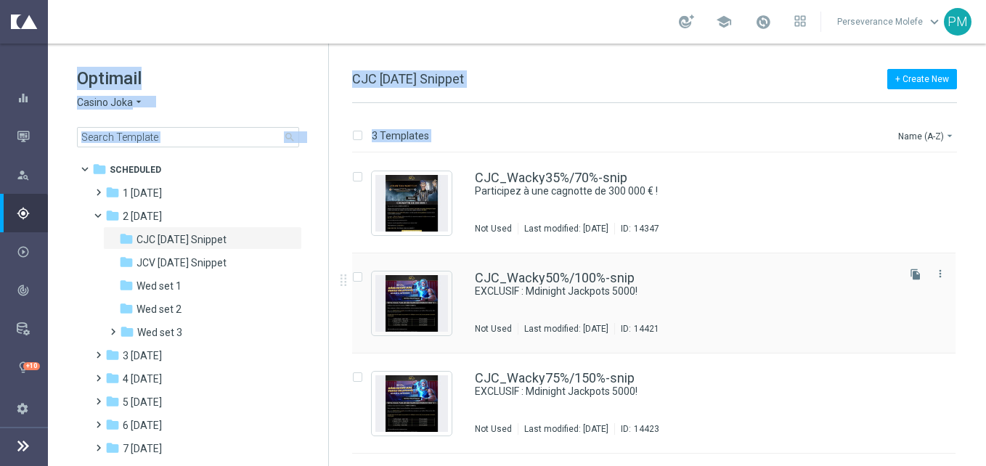
click at [514, 266] on div "CJC_Wacky50%/100%-snip EXCLUSIF : Mdinight Jackpots 5000! Not Used Last modifie…" at bounding box center [653, 303] width 603 height 100
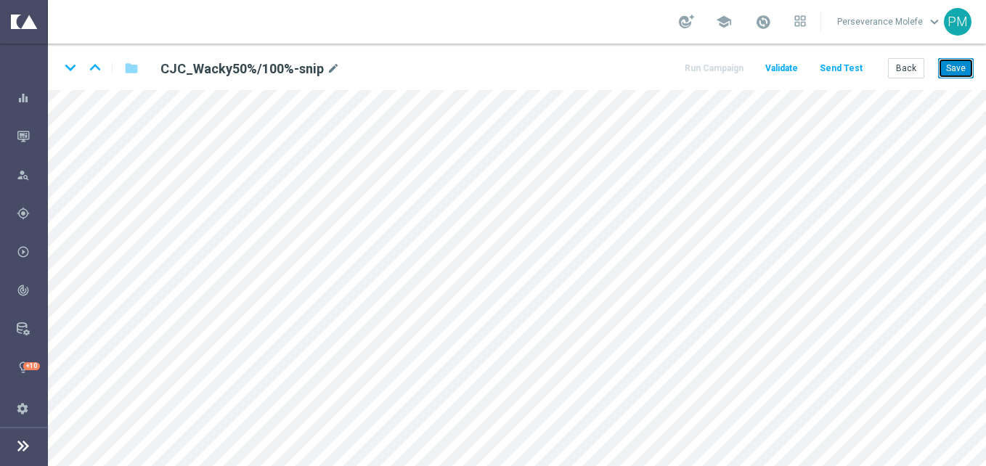
click at [950, 72] on button "Save" at bounding box center [956, 68] width 36 height 20
click at [971, 68] on button "Save" at bounding box center [956, 68] width 36 height 20
click at [67, 68] on icon "keyboard_arrow_down" at bounding box center [71, 68] width 22 height 22
click at [960, 70] on button "Save" at bounding box center [956, 68] width 36 height 20
click at [94, 73] on icon "keyboard_arrow_up" at bounding box center [95, 68] width 22 height 22
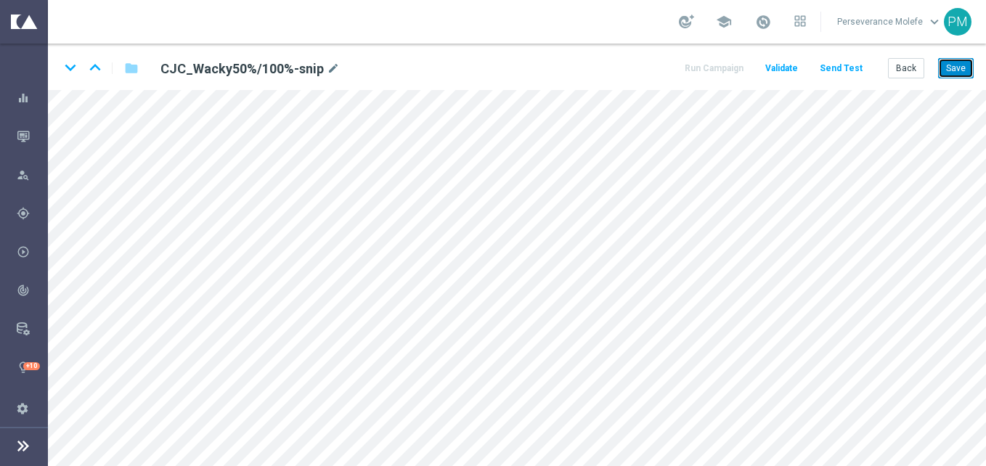
click at [960, 68] on button "Save" at bounding box center [956, 68] width 36 height 20
click at [75, 73] on icon "keyboard_arrow_down" at bounding box center [71, 68] width 22 height 22
click at [336, 418] on icon "open_in_new" at bounding box center [331, 422] width 11 height 12
click at [97, 63] on icon "keyboard_arrow_up" at bounding box center [95, 68] width 22 height 22
click at [91, 65] on icon "keyboard_arrow_up" at bounding box center [95, 68] width 22 height 22
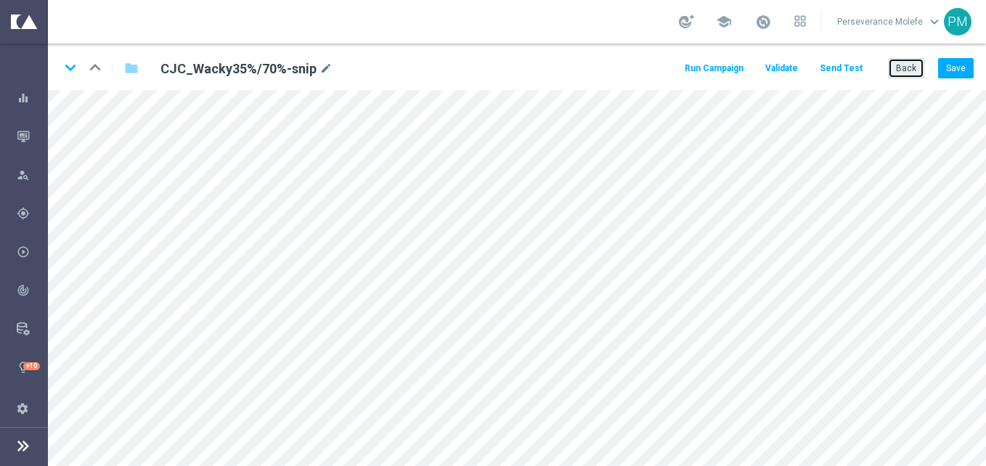
click at [910, 73] on button "Back" at bounding box center [906, 68] width 36 height 20
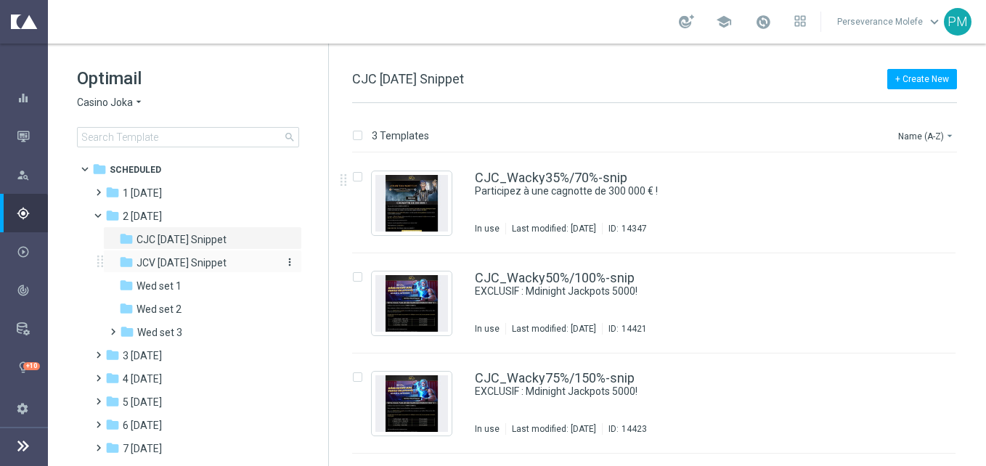
click at [224, 260] on span "JCV Wednesday Snippet" at bounding box center [181, 262] width 90 height 13
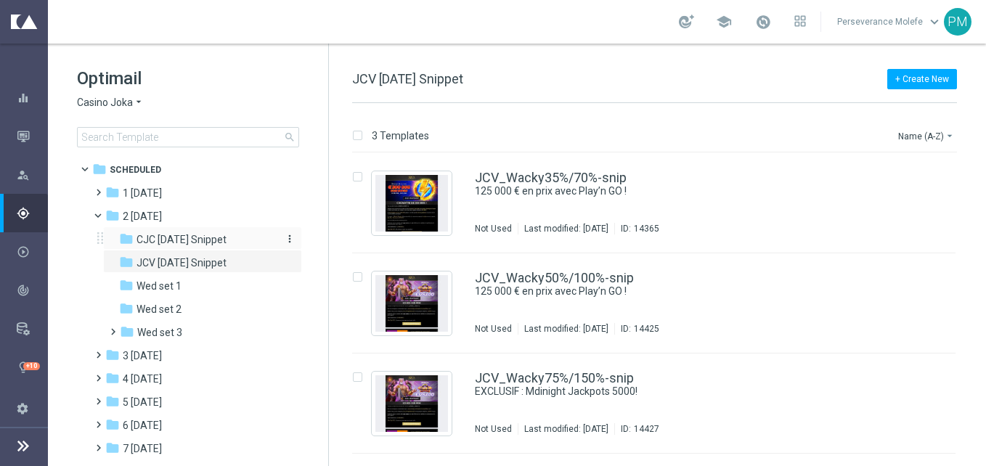
click at [220, 234] on span "CJC [DATE] Snippet" at bounding box center [181, 239] width 90 height 13
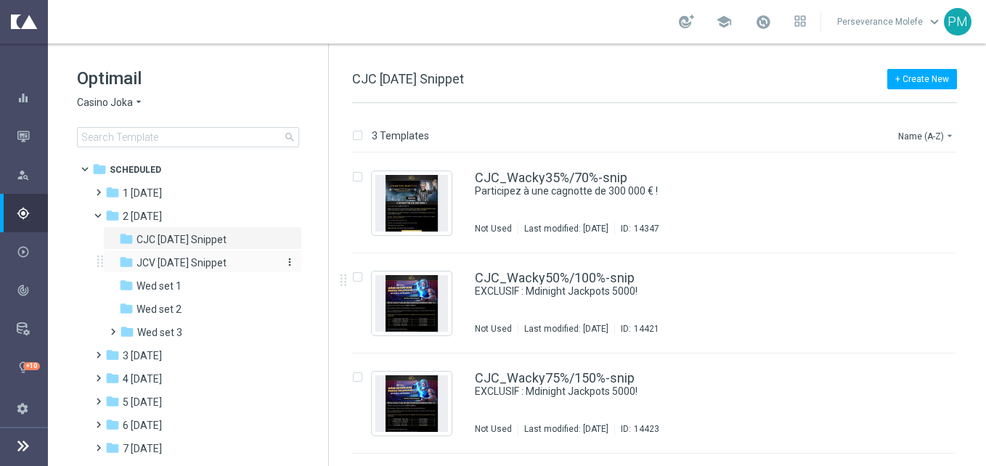
click at [203, 259] on span "JCV [DATE] Snippet" at bounding box center [181, 262] width 90 height 13
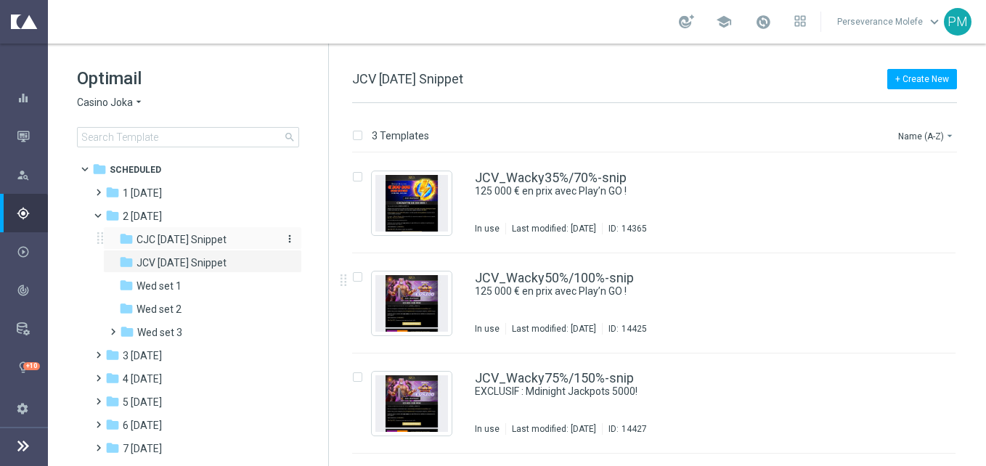
click at [225, 240] on span "CJC [DATE] Snippet" at bounding box center [181, 239] width 90 height 13
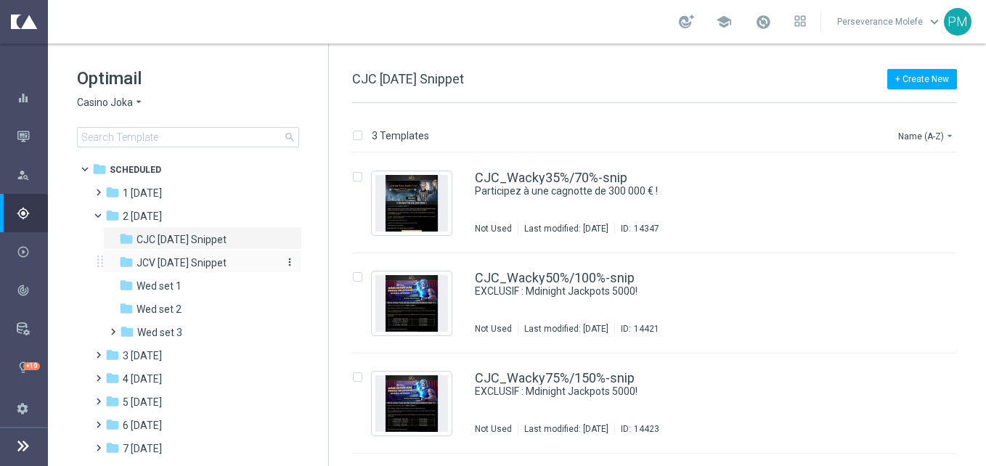
click at [226, 257] on span "JCV [DATE] Snippet" at bounding box center [181, 262] width 90 height 13
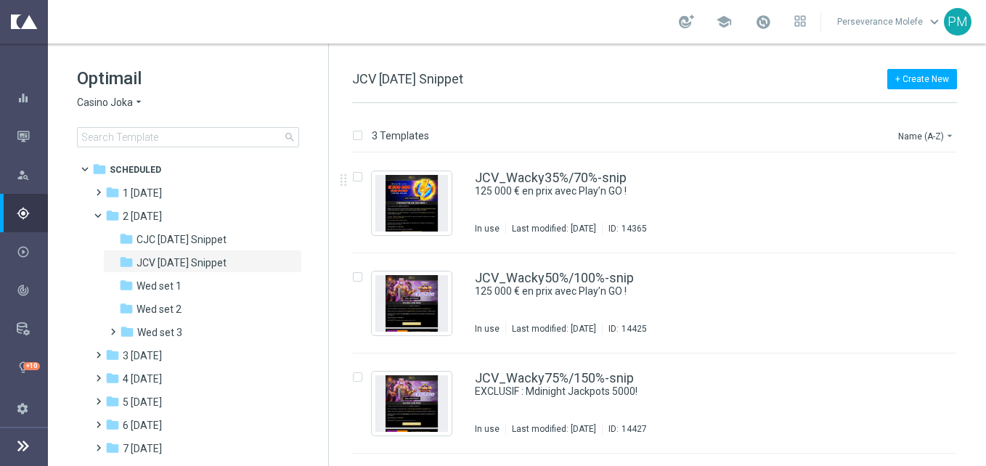
click at [102, 98] on span "Casino Joka" at bounding box center [105, 103] width 56 height 14
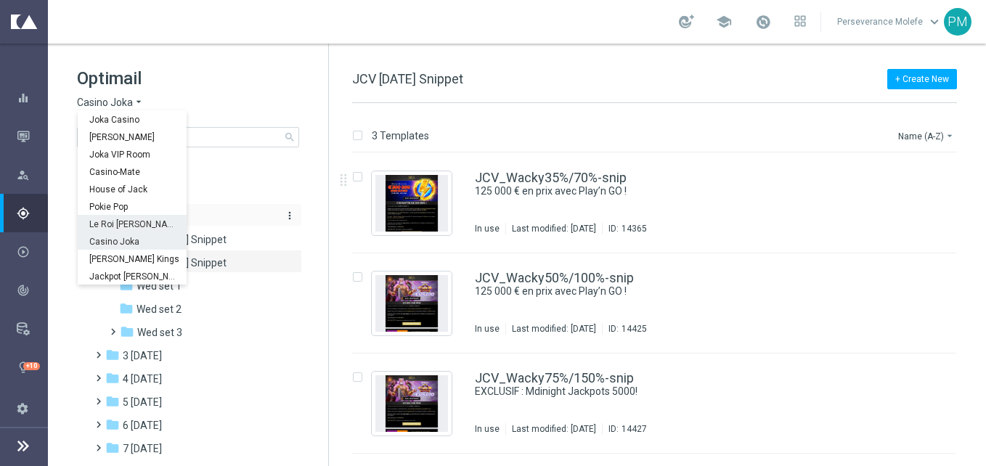
click at [126, 219] on div "Le Roi [PERSON_NAME]" at bounding box center [132, 223] width 109 height 17
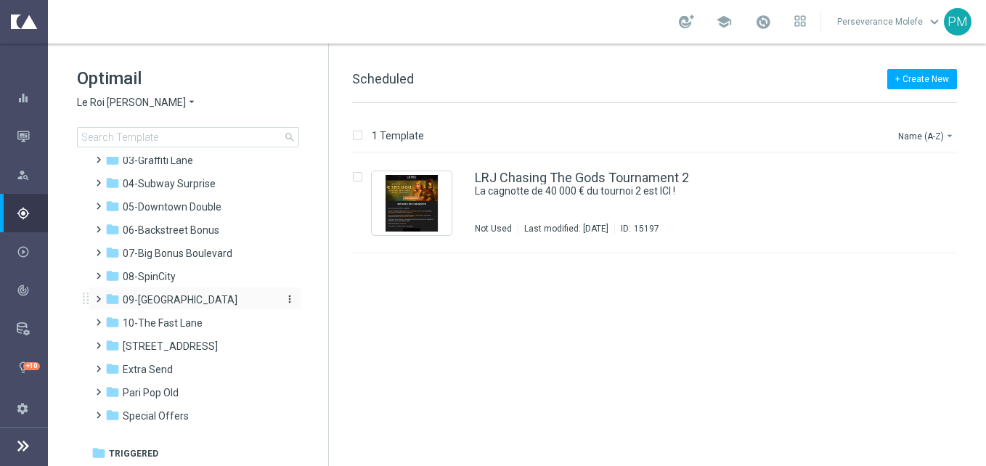
scroll to position [80, 0]
click at [183, 318] on span "10-The Fast Lane" at bounding box center [163, 322] width 80 height 13
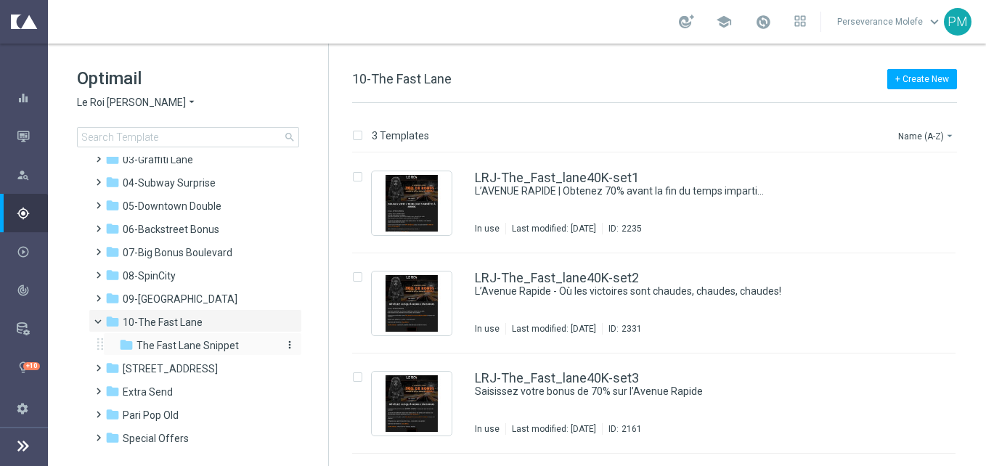
click at [215, 338] on div "folder The Fast Lane Snippet" at bounding box center [196, 346] width 155 height 17
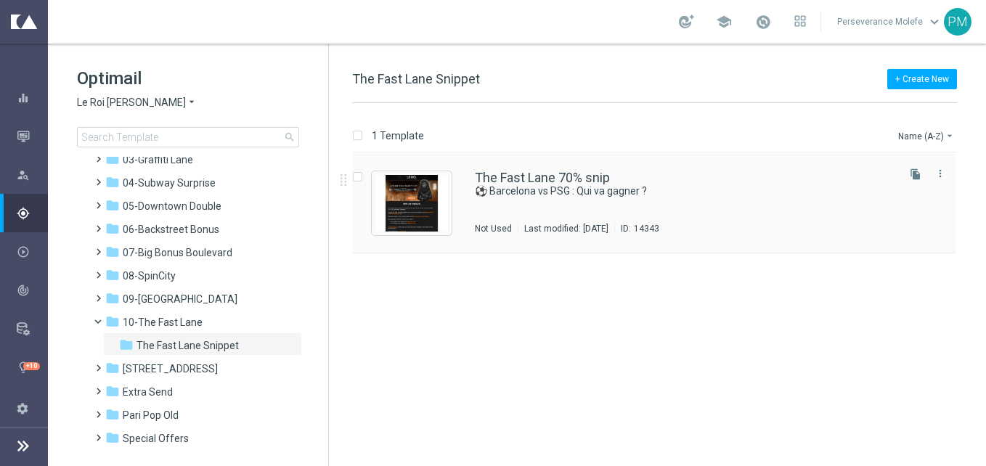
click at [562, 162] on div "The Fast Lane 70% snip ⚽ Barcelona vs PSG : Qui va gagner ? Not Used Last modif…" at bounding box center [653, 203] width 603 height 100
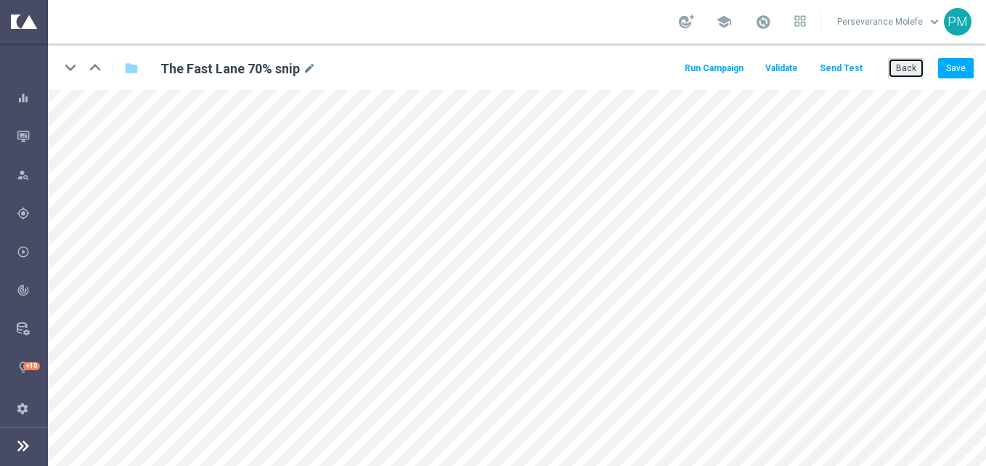
click at [910, 76] on button "Back" at bounding box center [906, 68] width 36 height 20
